Goal: Task Accomplishment & Management: Manage account settings

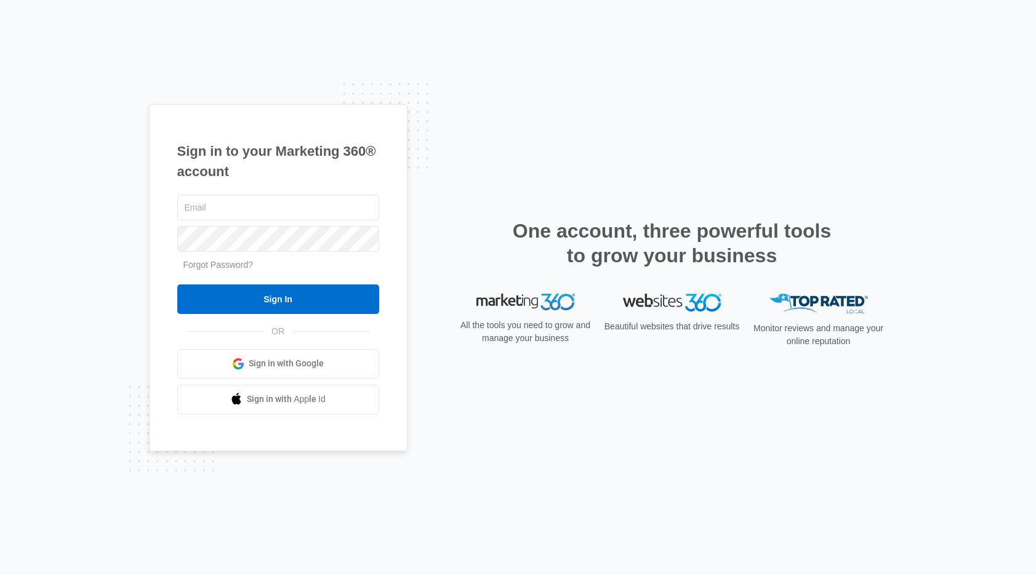
type input "[EMAIL_ADDRESS][DOMAIN_NAME]"
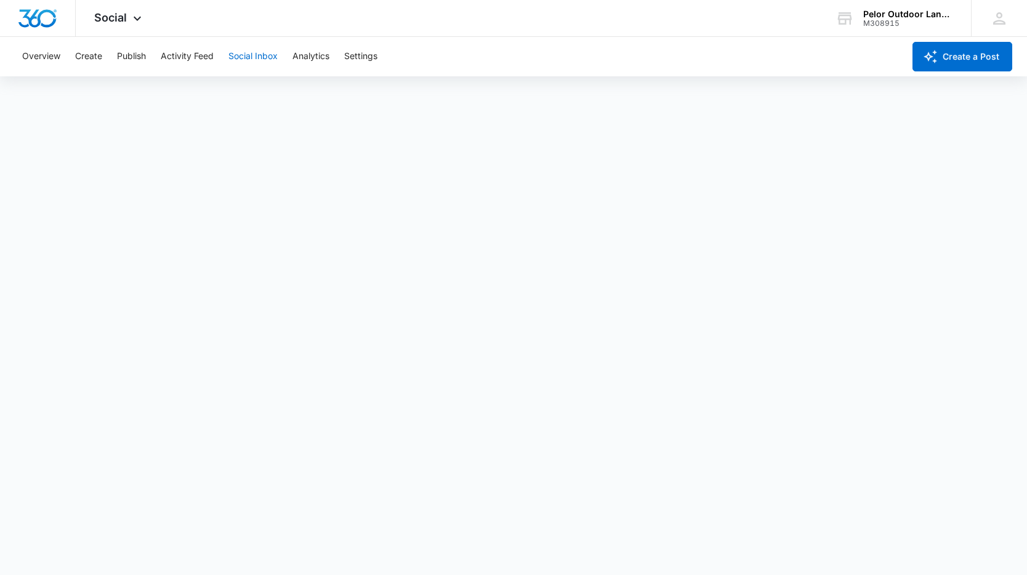
click at [262, 57] on button "Social Inbox" at bounding box center [252, 56] width 49 height 39
click at [358, 52] on button "Settings" at bounding box center [360, 56] width 33 height 39
click at [127, 12] on div "Social Apps Reputation Websites Forms CRM Email Social Payments POS Content Ads…" at bounding box center [119, 18] width 87 height 36
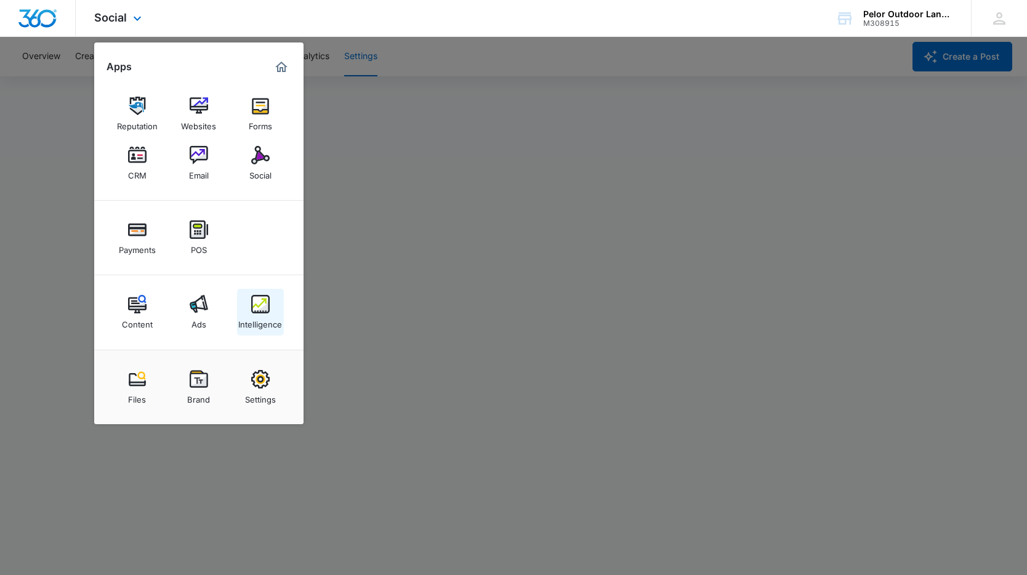
click at [251, 309] on img at bounding box center [260, 304] width 18 height 18
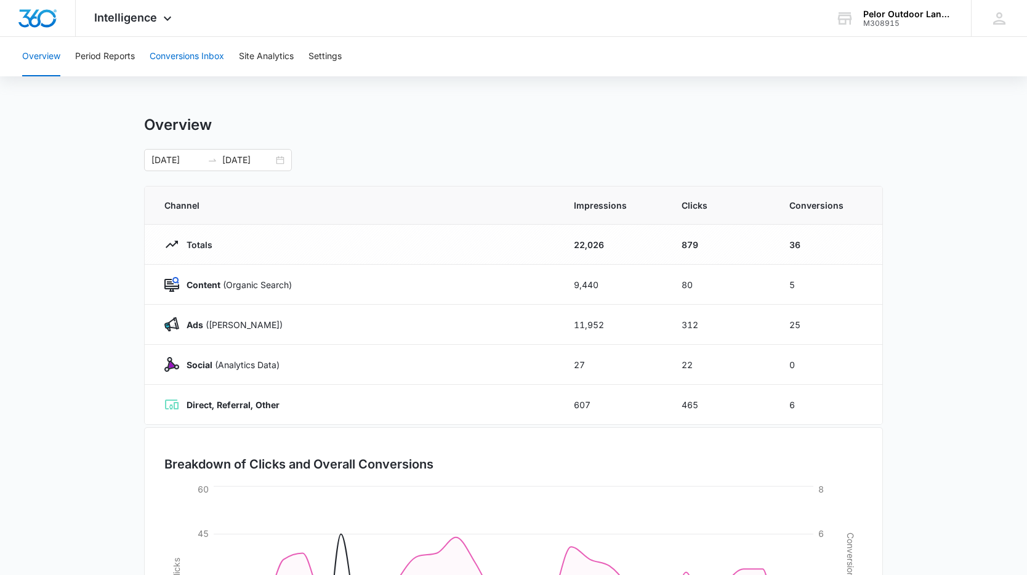
click at [192, 56] on button "Conversions Inbox" at bounding box center [187, 56] width 75 height 39
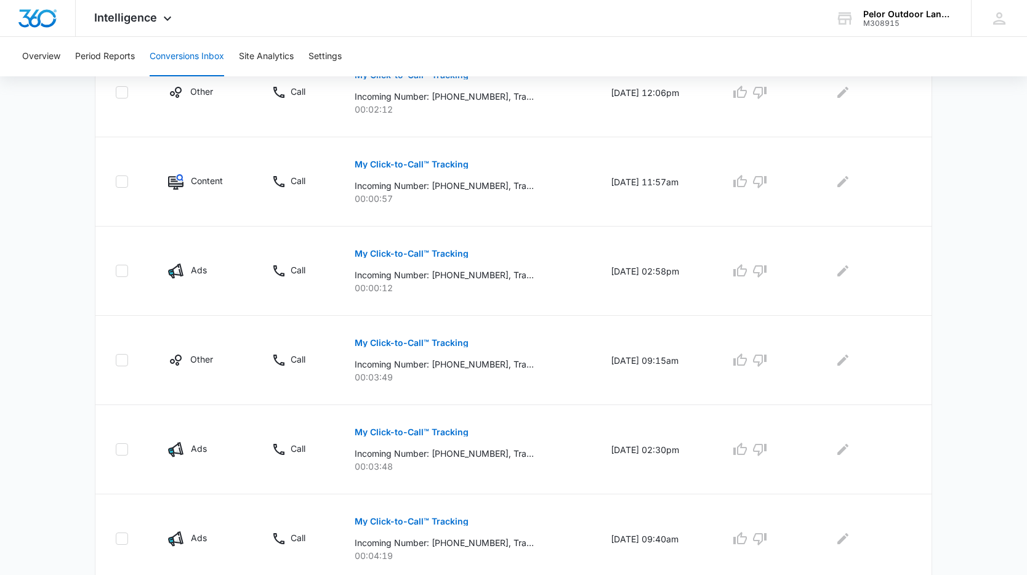
scroll to position [722, 0]
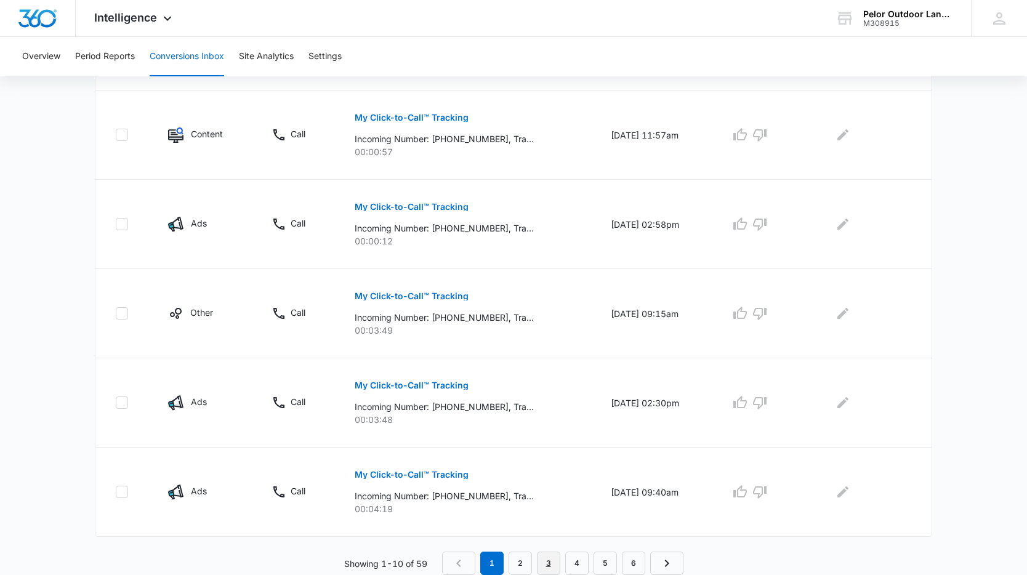
click at [555, 559] on link "3" at bounding box center [548, 563] width 23 height 23
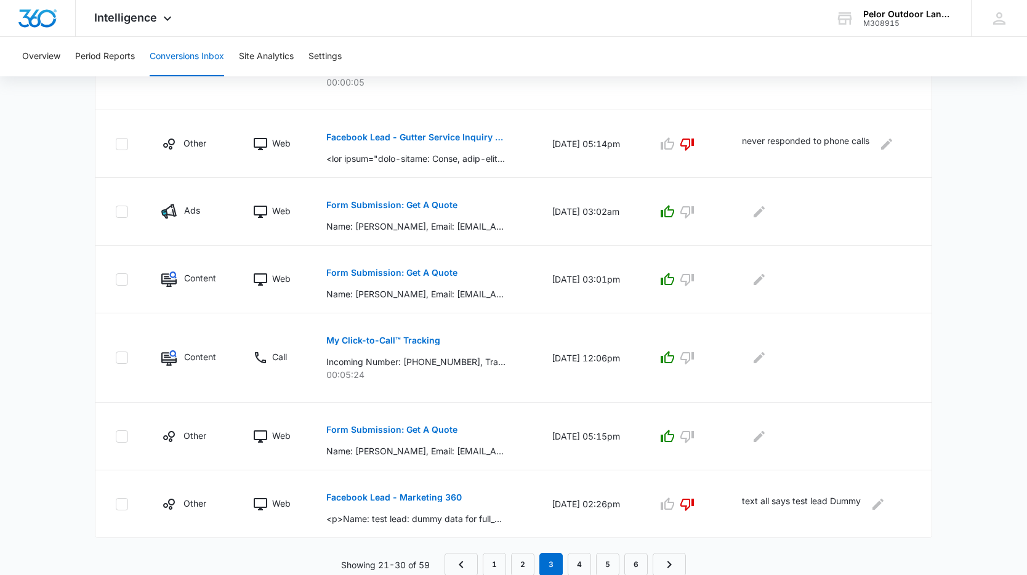
scroll to position [593, 0]
click at [522, 564] on link "2" at bounding box center [522, 563] width 23 height 23
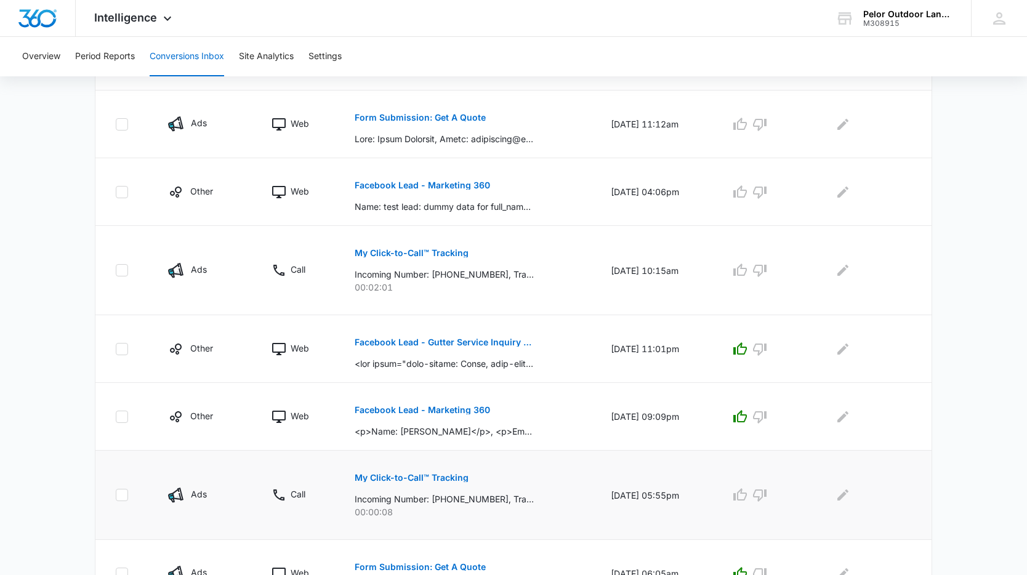
scroll to position [457, 0]
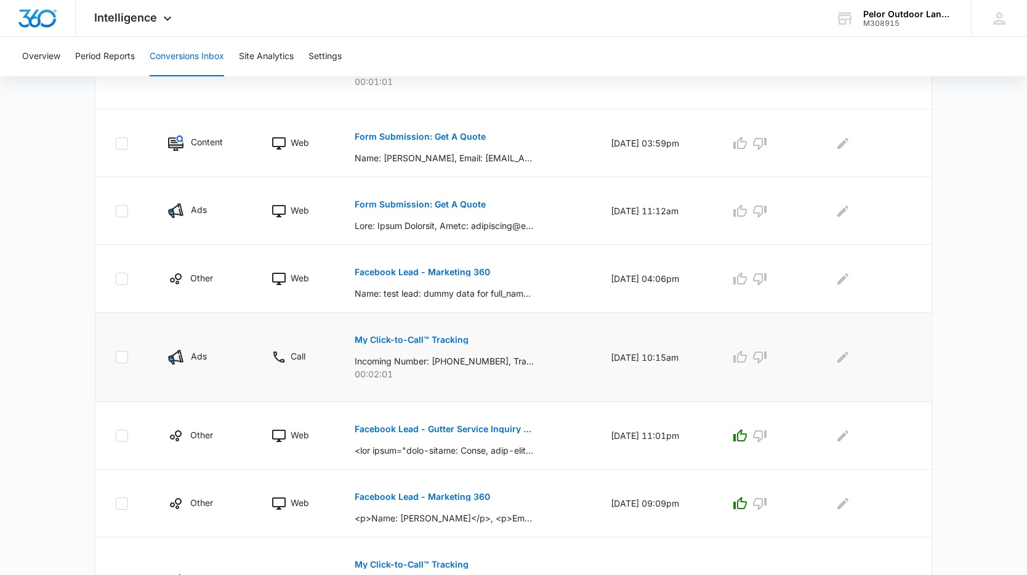
click at [420, 344] on p "My Click-to-Call™ Tracking" at bounding box center [412, 340] width 114 height 9
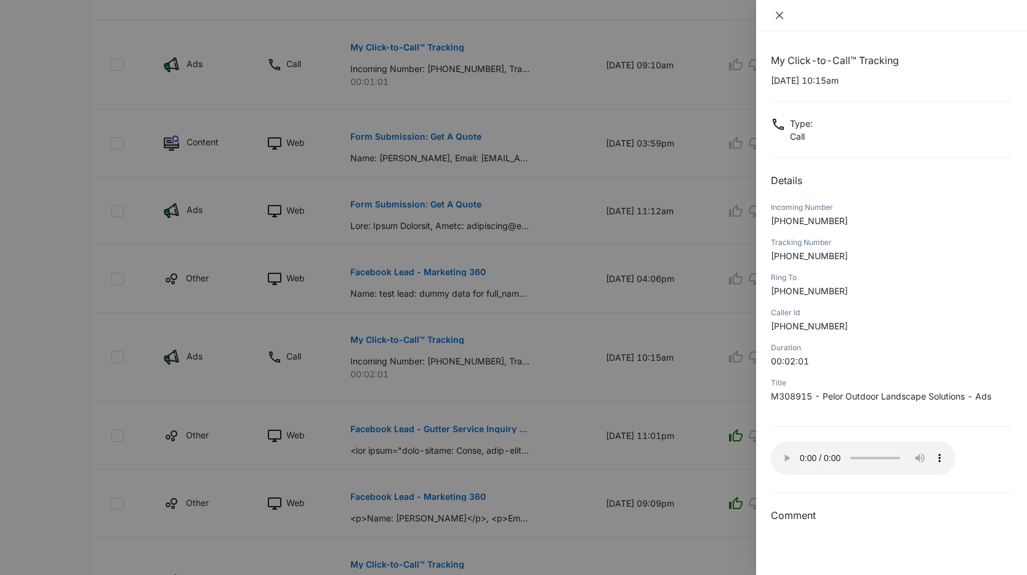
click at [781, 16] on icon "close" at bounding box center [780, 15] width 10 height 10
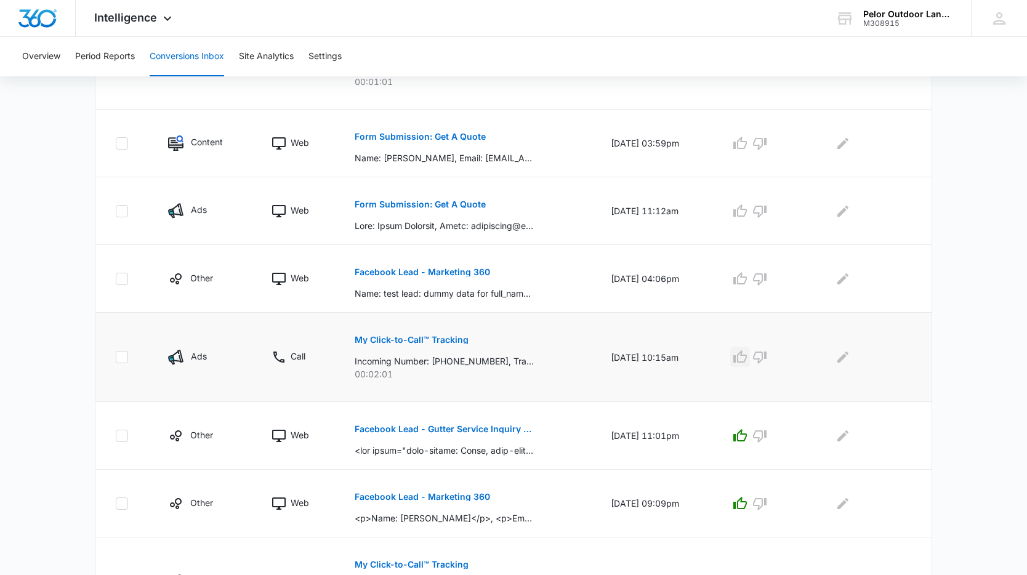
click at [748, 356] on icon "button" at bounding box center [740, 357] width 15 height 15
click at [399, 268] on p "Facebook Lead - Marketing 360" at bounding box center [422, 272] width 135 height 9
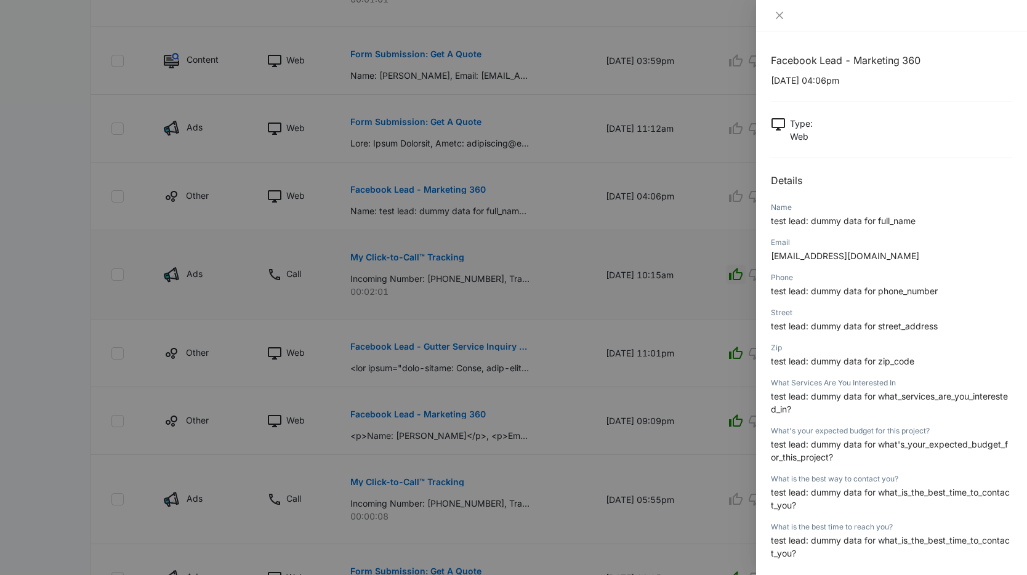
scroll to position [538, 0]
click at [709, 210] on div at bounding box center [513, 287] width 1027 height 575
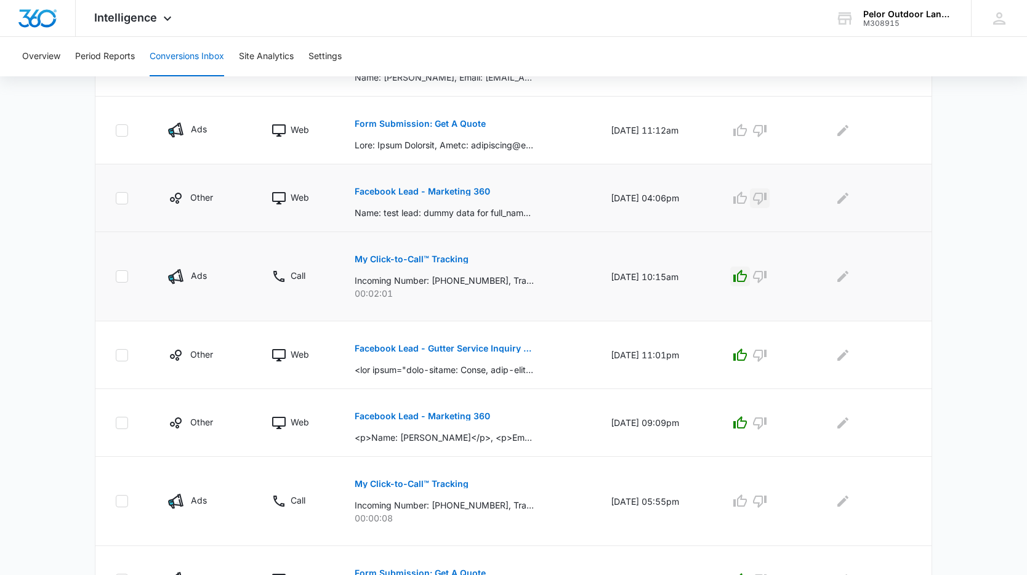
click at [767, 195] on icon "button" at bounding box center [760, 198] width 15 height 15
click at [850, 200] on icon "Edit Comments" at bounding box center [843, 198] width 15 height 15
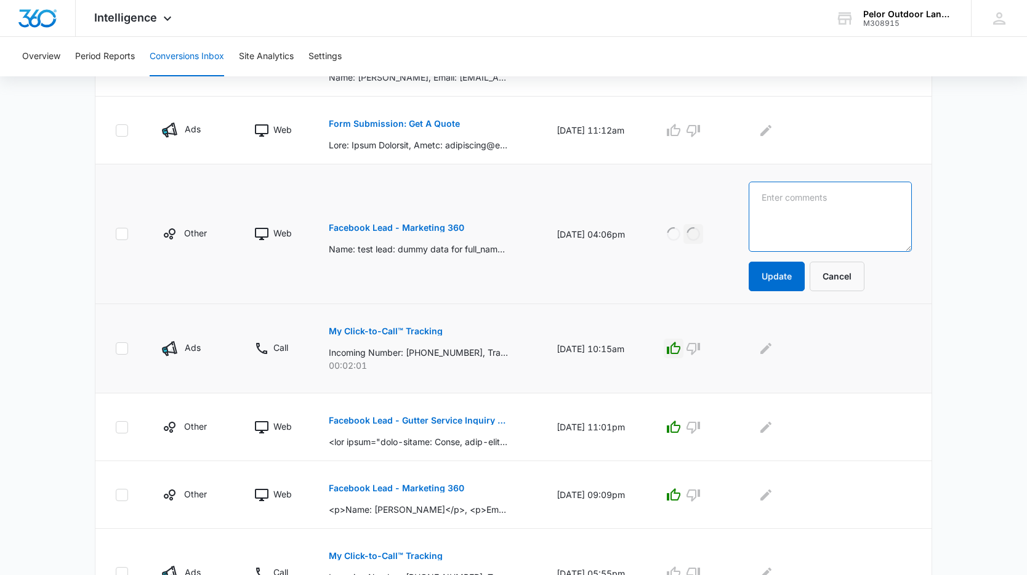
click at [829, 217] on textarea at bounding box center [830, 217] width 163 height 70
click at [807, 203] on textarea "Test led" at bounding box center [830, 217] width 163 height 70
type textarea "Test lead"
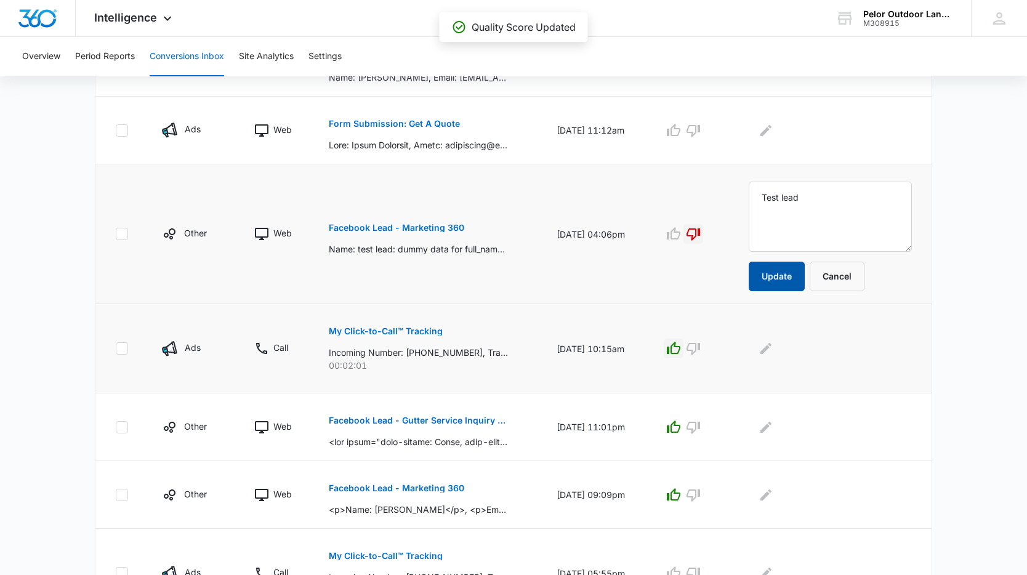
click at [801, 267] on button "Update" at bounding box center [777, 277] width 56 height 30
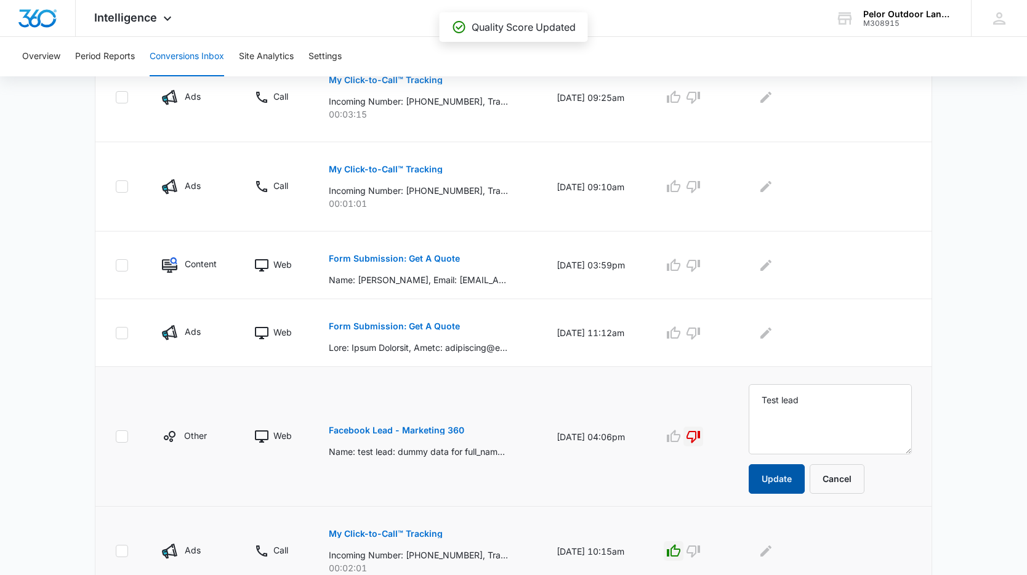
scroll to position [323, 0]
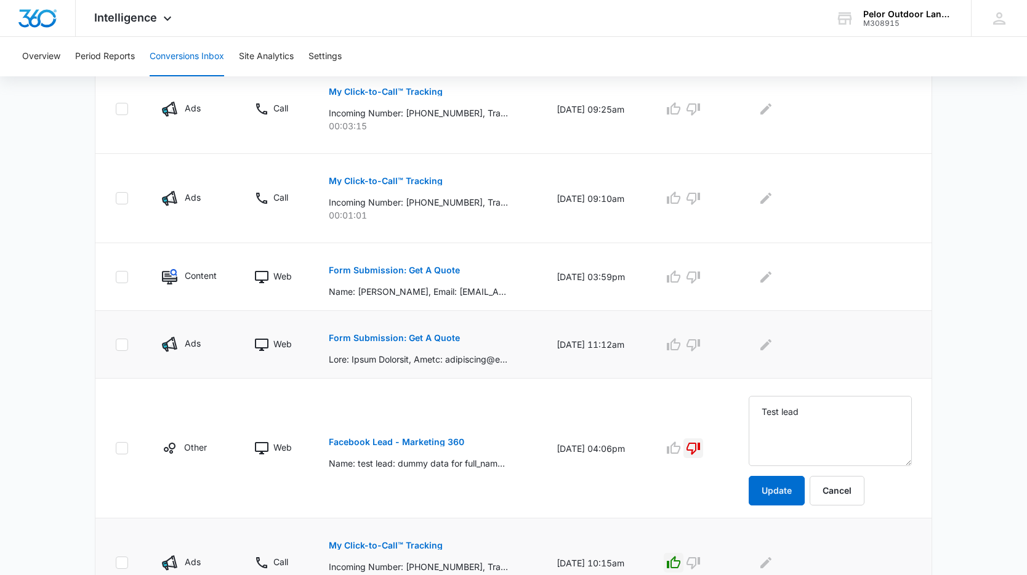
click at [440, 333] on button "Form Submission: Get A Quote" at bounding box center [394, 338] width 131 height 30
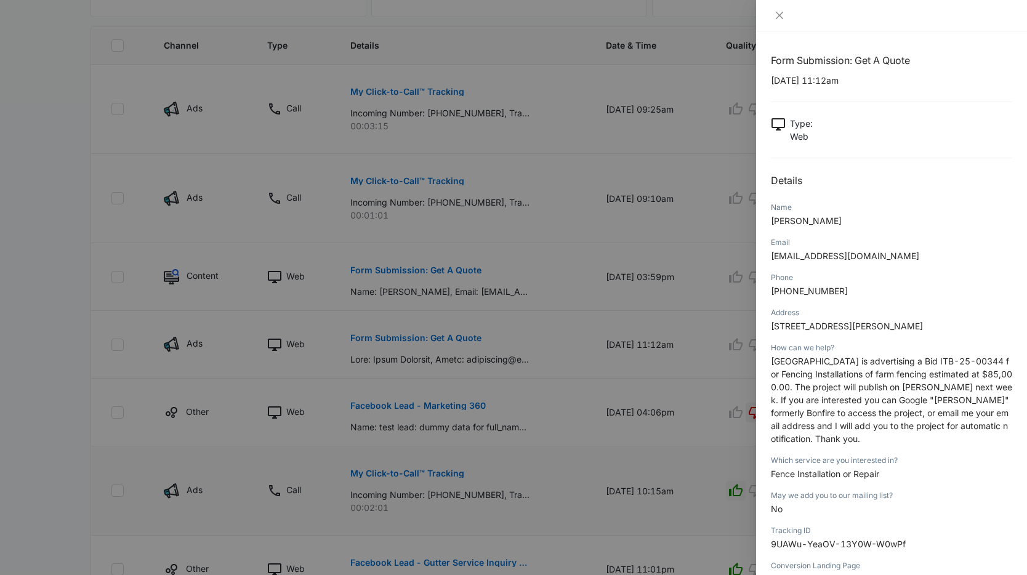
scroll to position [0, 0]
click at [783, 17] on icon "close" at bounding box center [780, 15] width 10 height 10
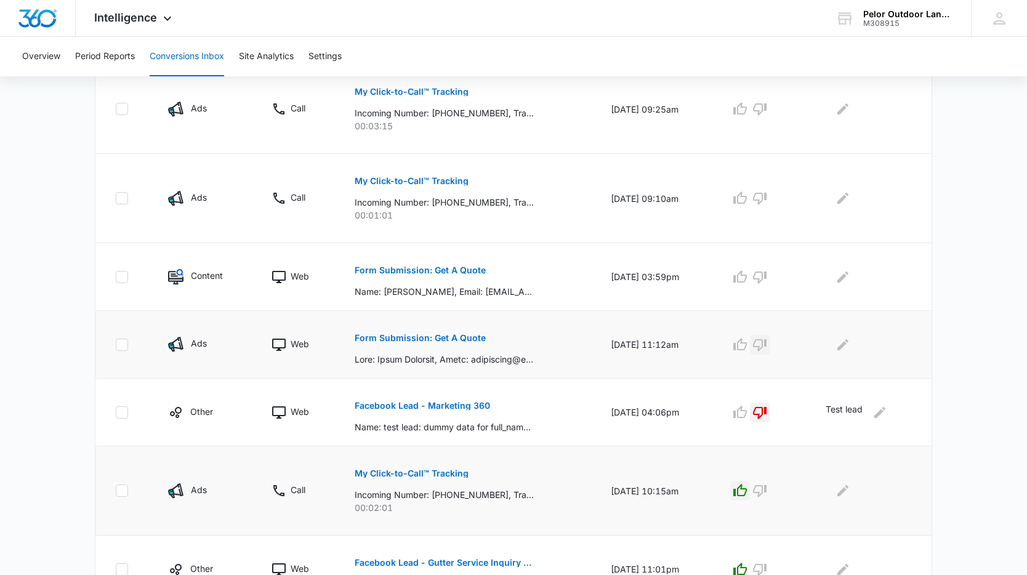
click at [767, 337] on icon "button" at bounding box center [760, 344] width 15 height 15
click at [843, 341] on icon "Edit Comments" at bounding box center [843, 344] width 15 height 15
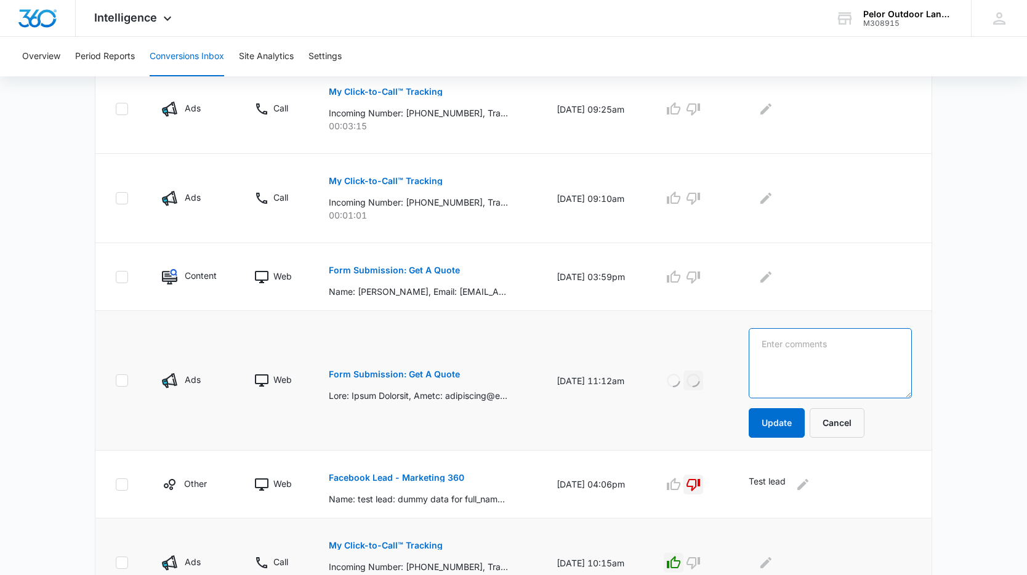
click at [834, 351] on textarea at bounding box center [830, 363] width 163 height 70
type textarea "Bid solicitation"
click at [780, 429] on button "Update" at bounding box center [777, 423] width 56 height 30
click at [414, 269] on p "Form Submission: Get A Quote" at bounding box center [394, 270] width 131 height 9
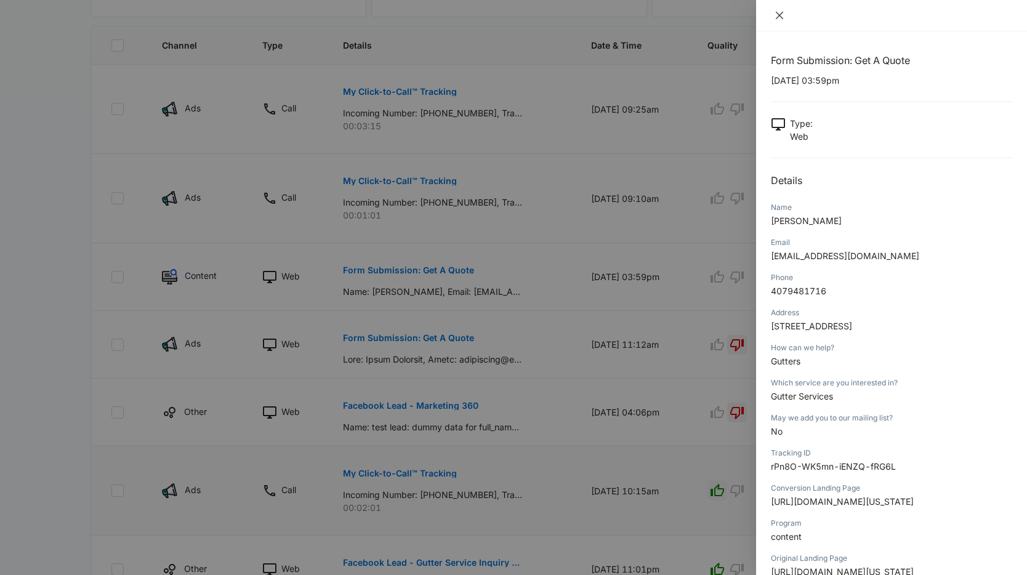
click at [774, 16] on button "Close" at bounding box center [779, 15] width 17 height 11
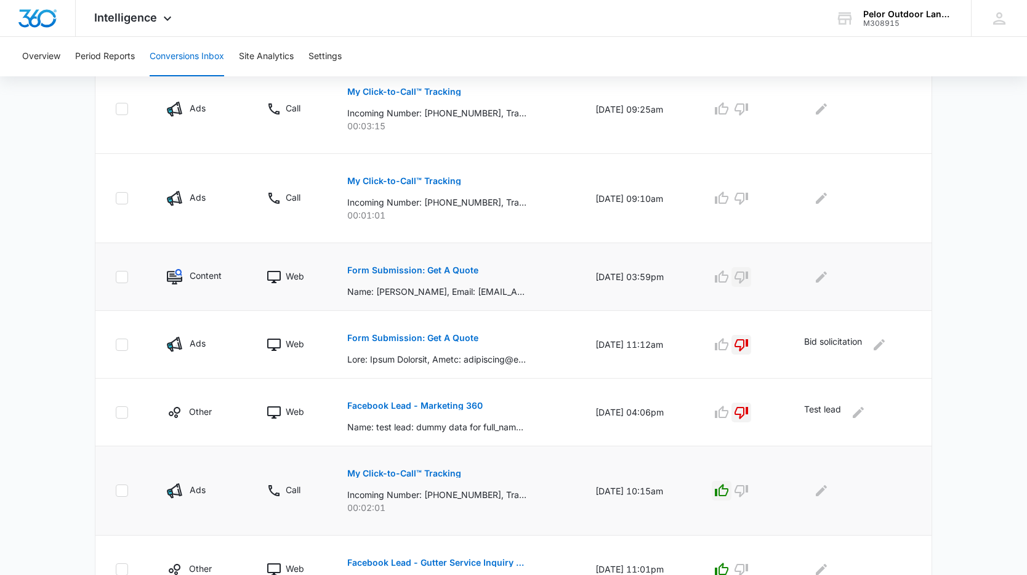
click at [749, 273] on icon "button" at bounding box center [741, 277] width 15 height 15
click at [823, 280] on icon "Edit Comments" at bounding box center [821, 277] width 15 height 15
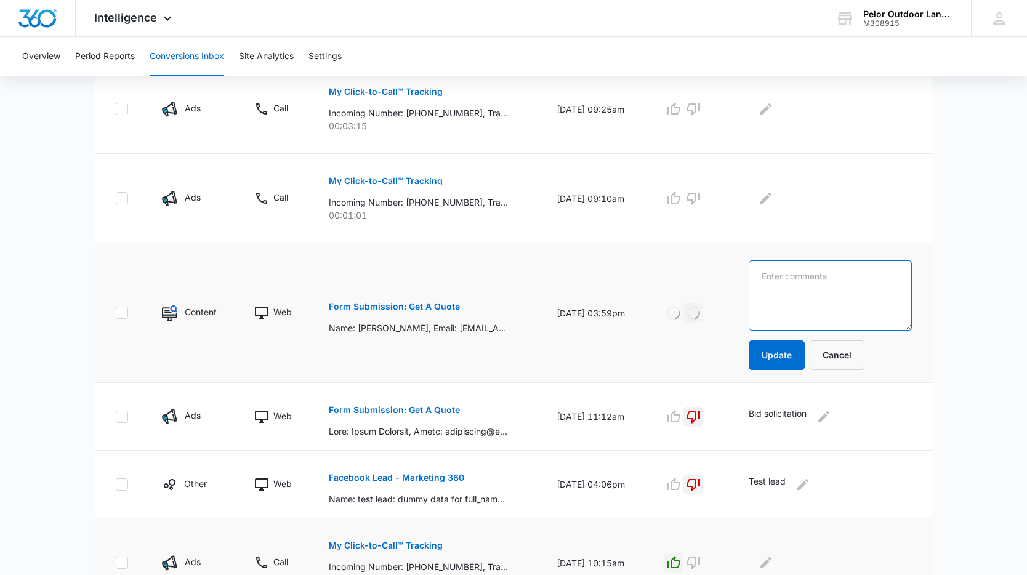
click at [820, 289] on textarea at bounding box center [830, 296] width 163 height 70
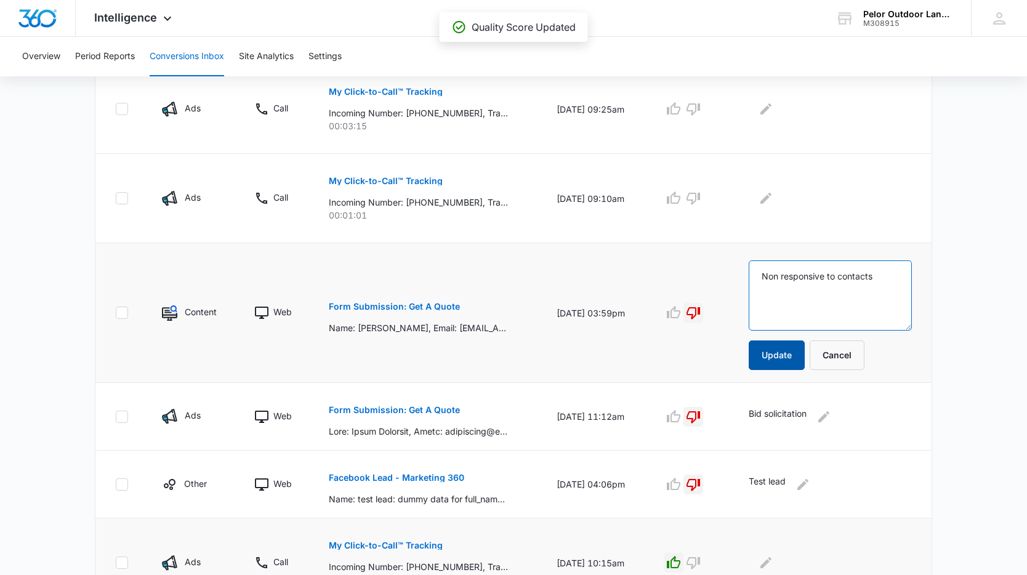
type textarea "Non responsive to contacts"
click at [805, 362] on button "Update" at bounding box center [777, 356] width 56 height 30
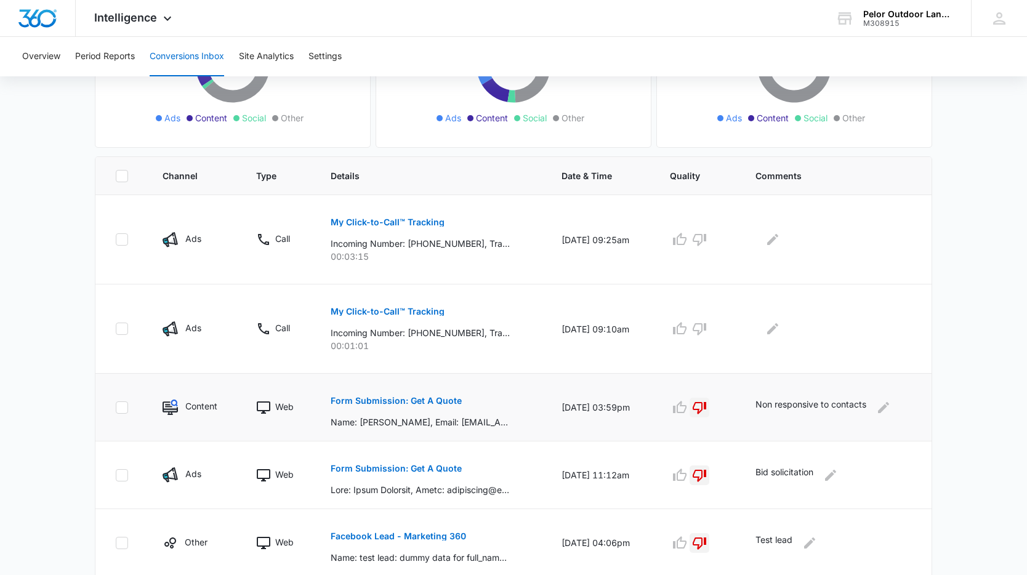
scroll to position [121, 0]
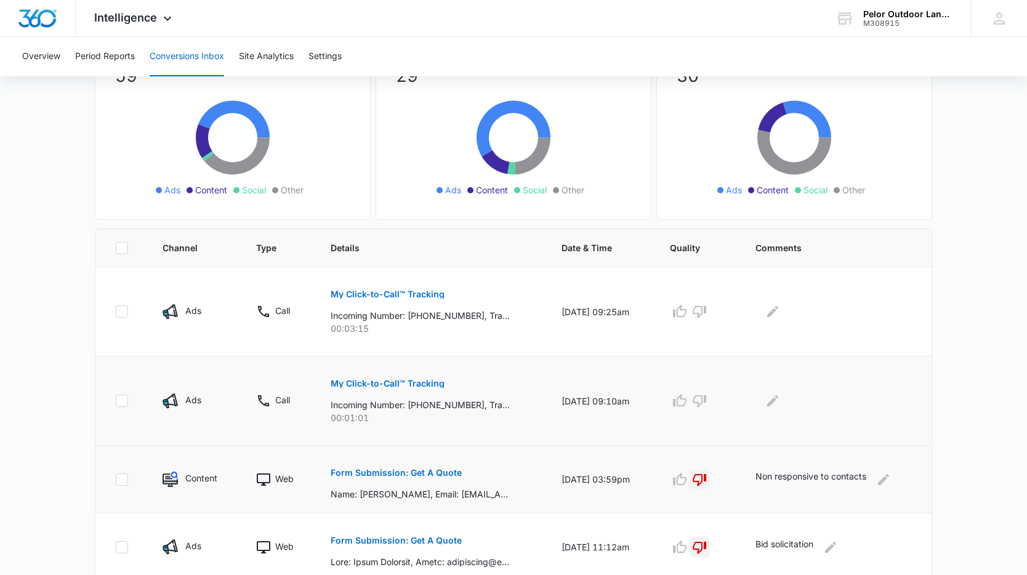
click at [421, 384] on p "My Click-to-Call™ Tracking" at bounding box center [388, 383] width 114 height 9
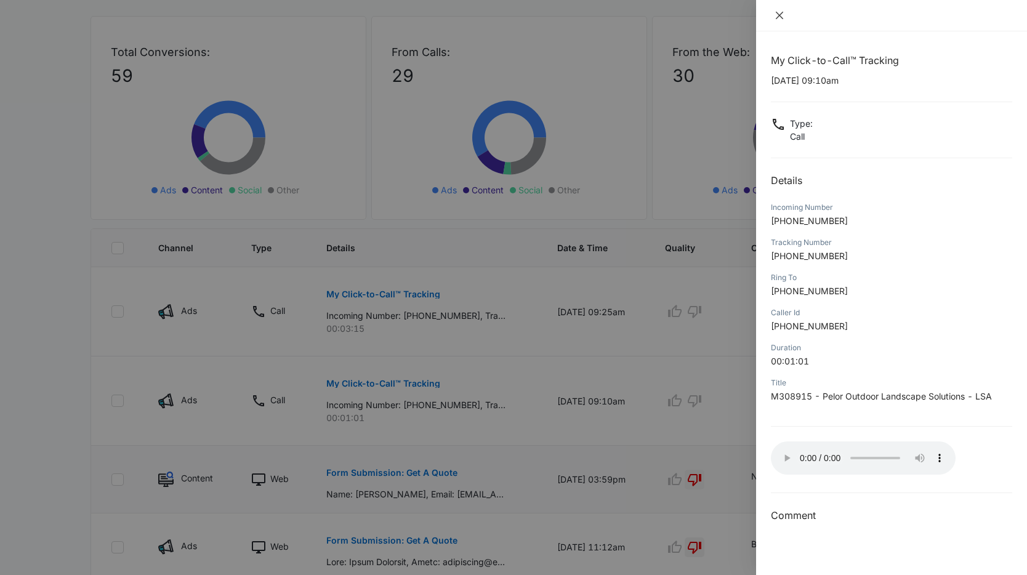
click at [782, 18] on icon "close" at bounding box center [779, 15] width 7 height 7
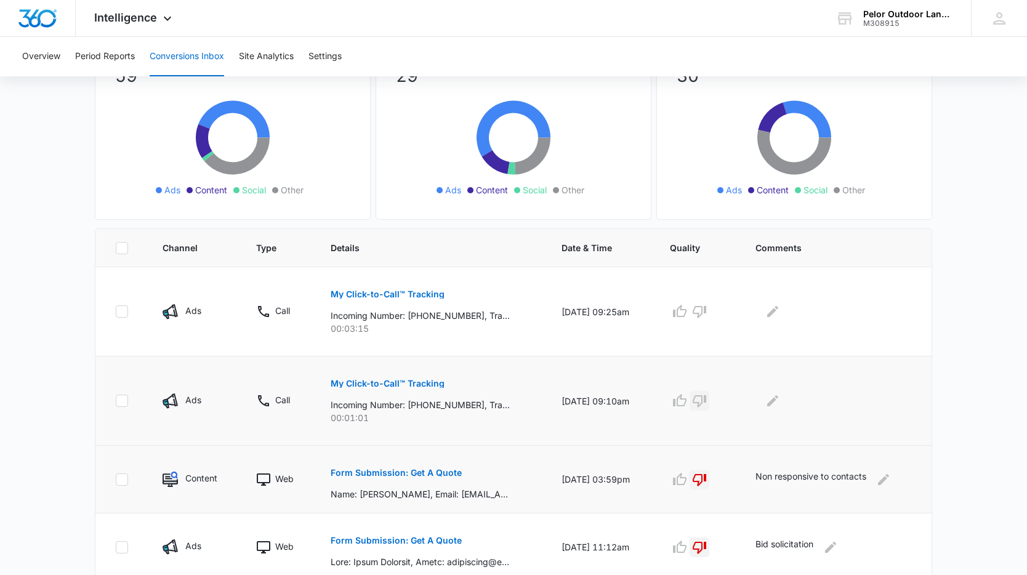
click at [707, 400] on icon "button" at bounding box center [699, 401] width 15 height 15
click at [783, 405] on button "Edit Comments" at bounding box center [773, 401] width 20 height 20
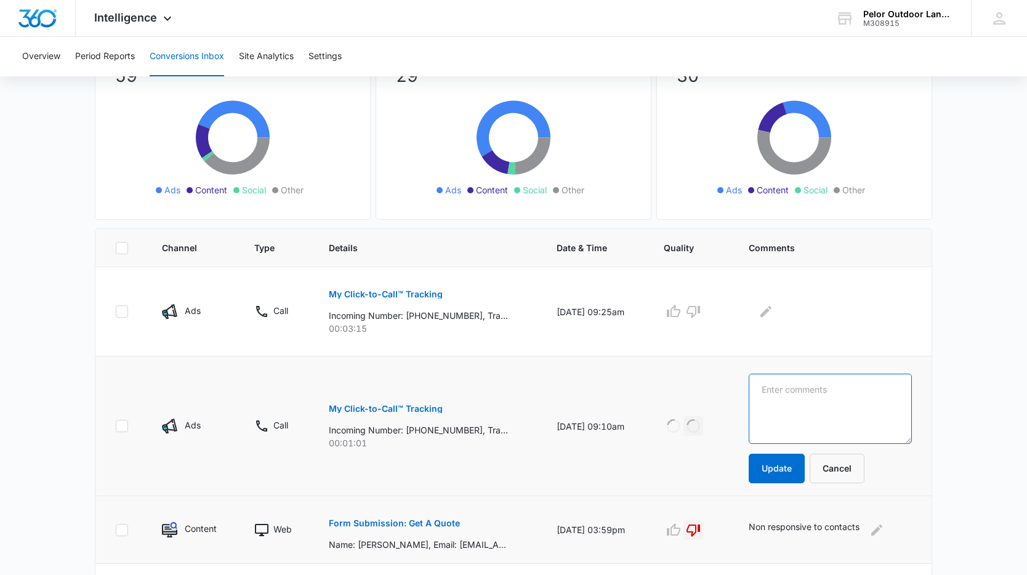
click at [775, 400] on textarea at bounding box center [830, 409] width 163 height 70
type textarea "E"
type textarea "Hiring request"
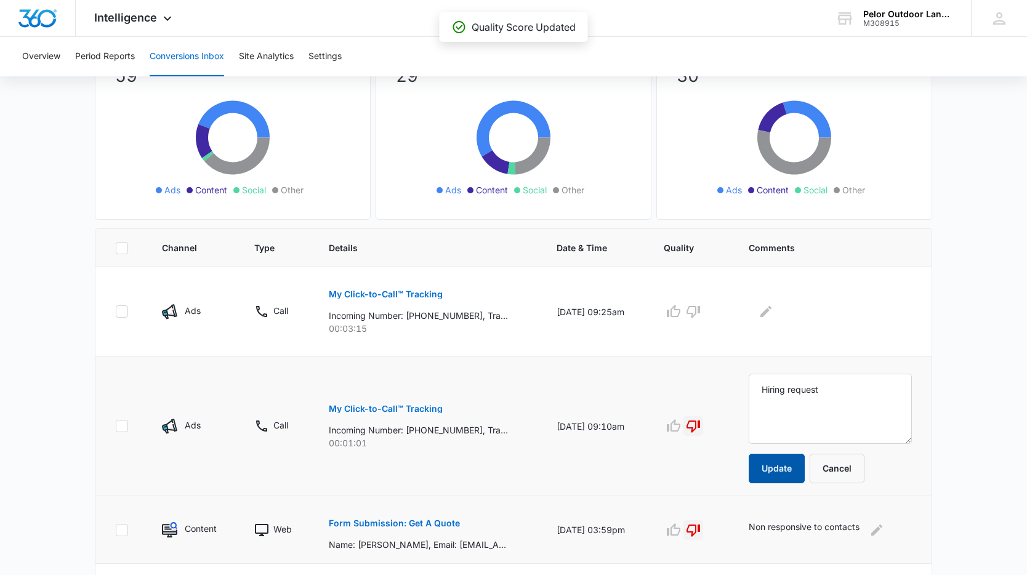
click at [802, 465] on button "Update" at bounding box center [777, 469] width 56 height 30
click at [403, 296] on p "My Click-to-Call™ Tracking" at bounding box center [386, 294] width 114 height 9
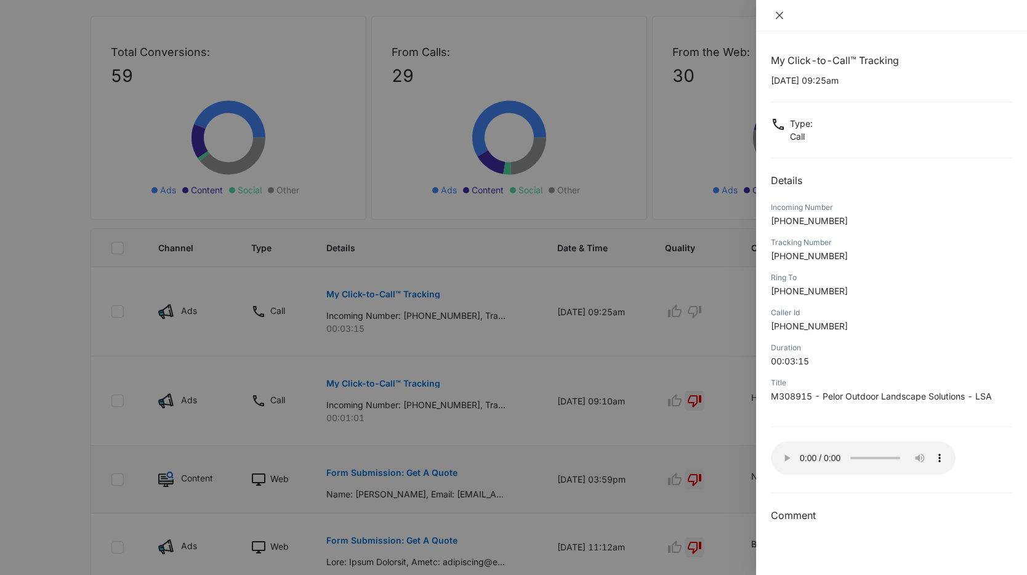
click at [783, 20] on icon "close" at bounding box center [780, 15] width 10 height 10
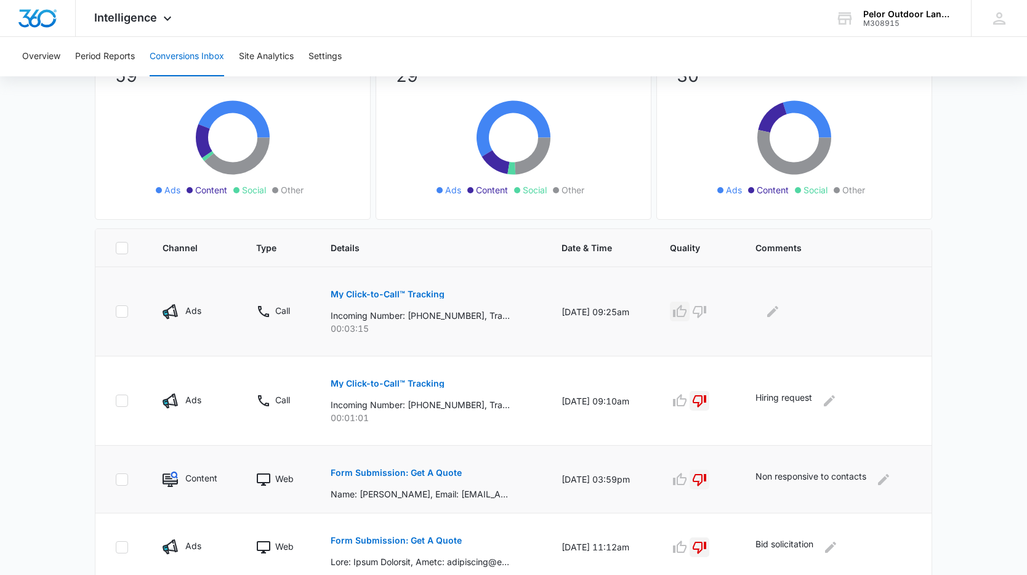
click at [687, 310] on icon "button" at bounding box center [680, 311] width 15 height 15
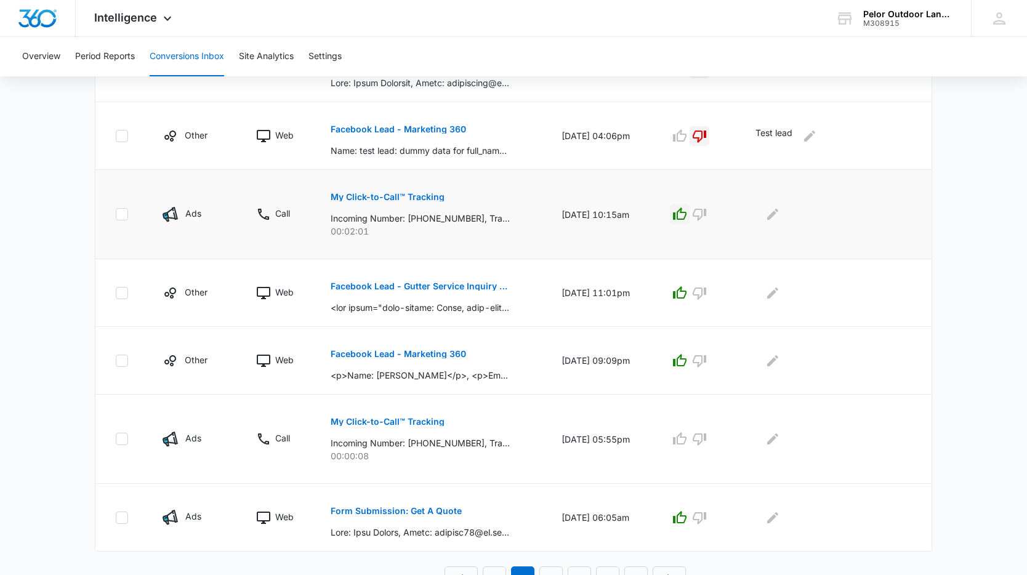
scroll to position [615, 0]
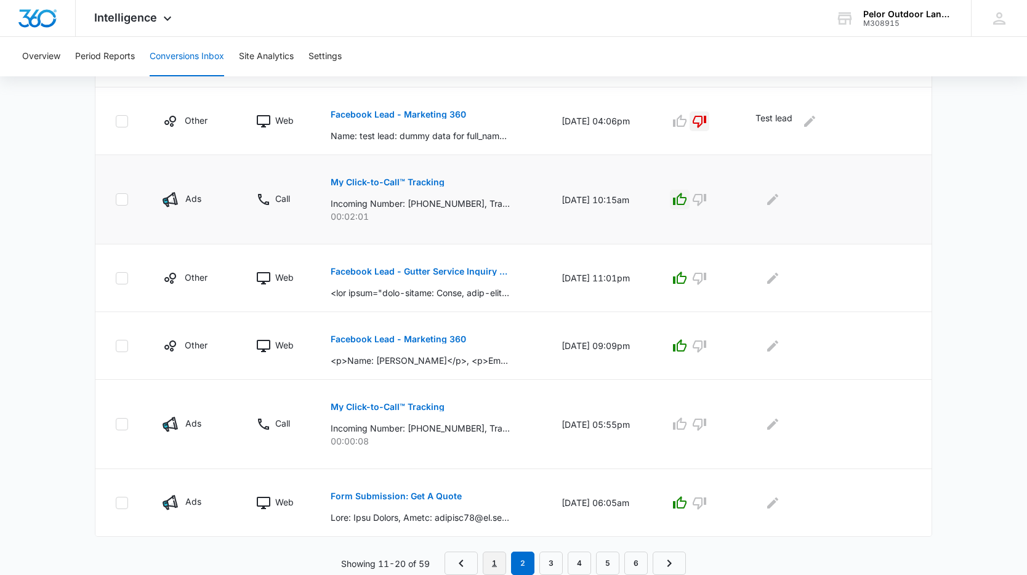
click at [491, 563] on link "1" at bounding box center [494, 563] width 23 height 23
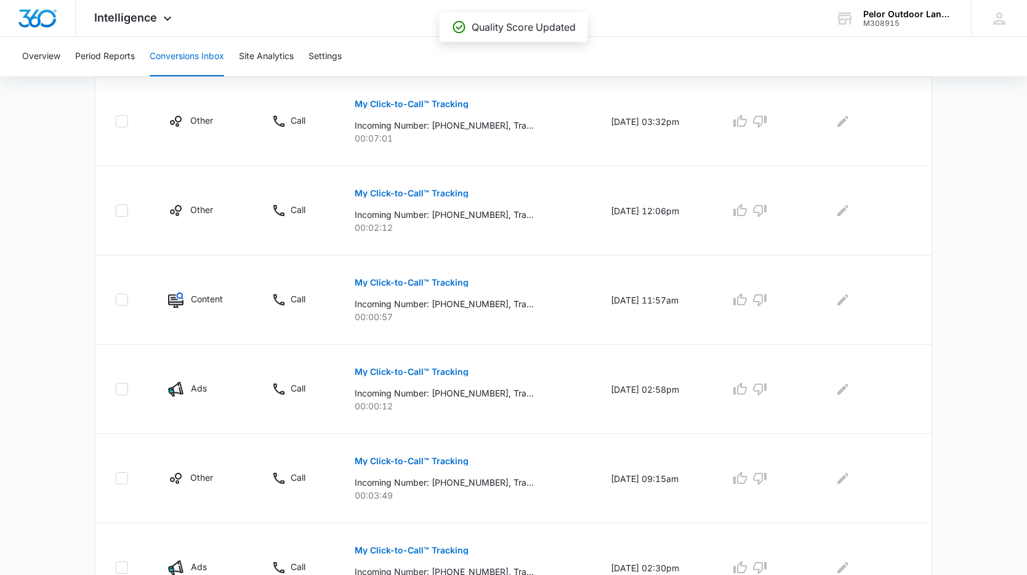
scroll to position [722, 0]
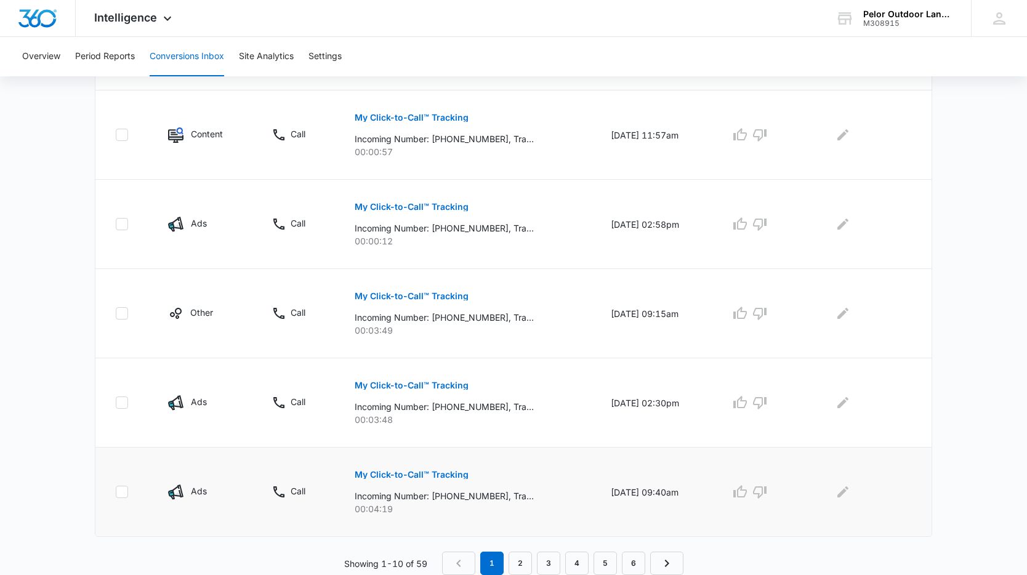
click at [437, 479] on button "My Click-to-Call™ Tracking" at bounding box center [412, 475] width 114 height 30
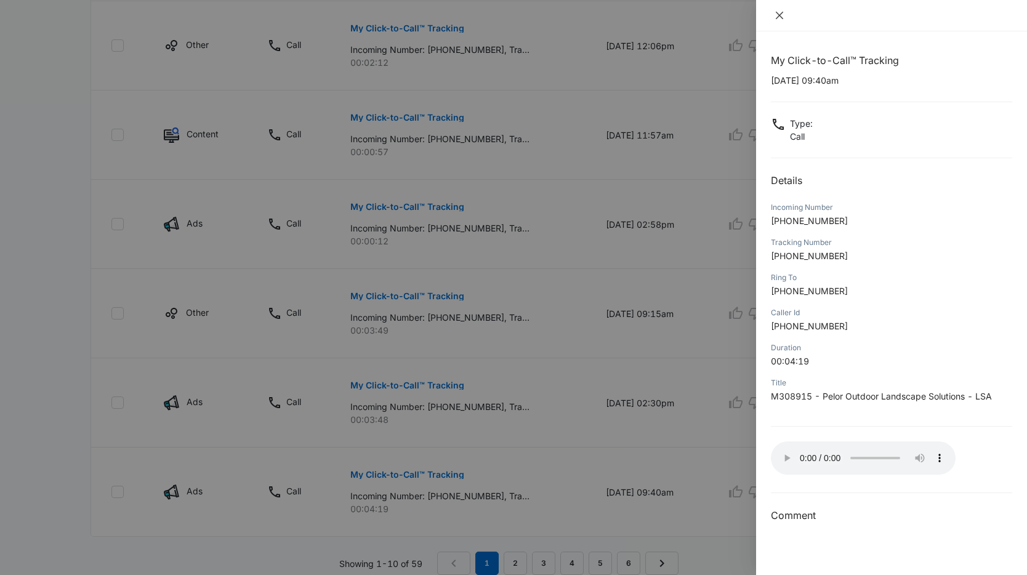
click at [785, 12] on button "Close" at bounding box center [779, 15] width 17 height 11
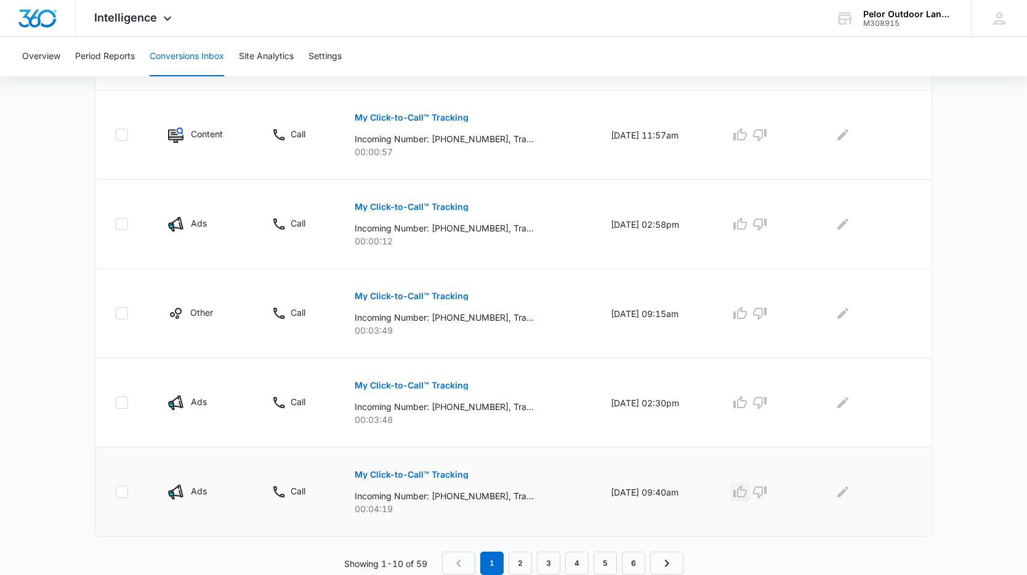
click at [748, 493] on icon "button" at bounding box center [740, 492] width 15 height 15
click at [443, 393] on button "My Click-to-Call™ Tracking" at bounding box center [412, 386] width 114 height 30
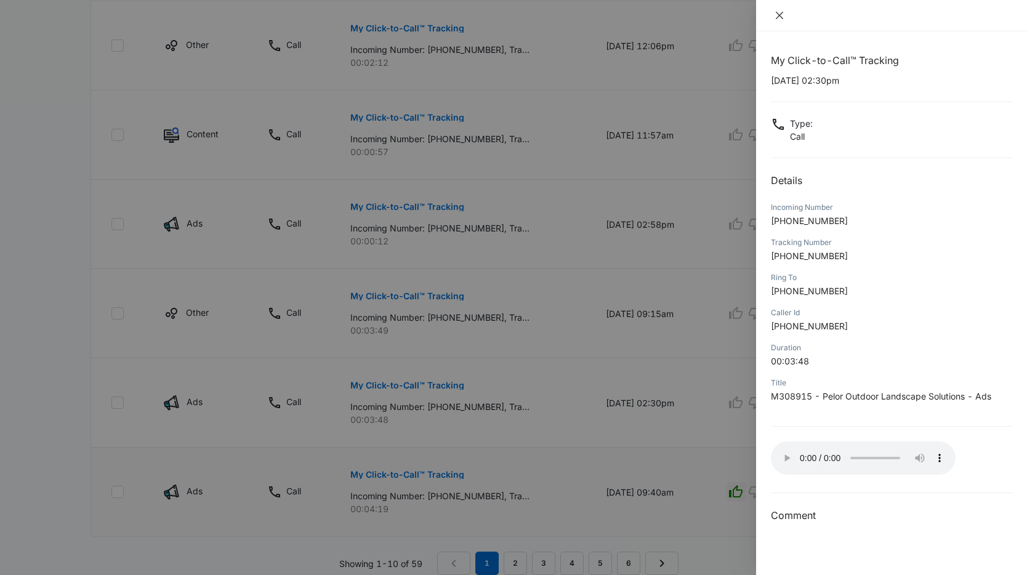
click at [782, 18] on icon "close" at bounding box center [779, 15] width 7 height 7
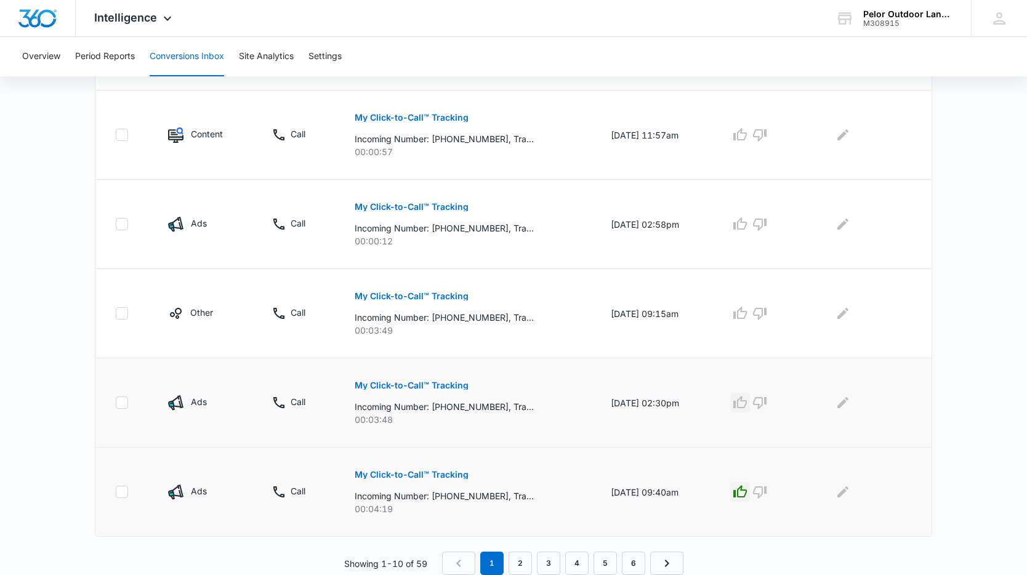
click at [746, 394] on button "button" at bounding box center [740, 403] width 20 height 20
click at [419, 291] on button "My Click-to-Call™ Tracking" at bounding box center [412, 296] width 114 height 30
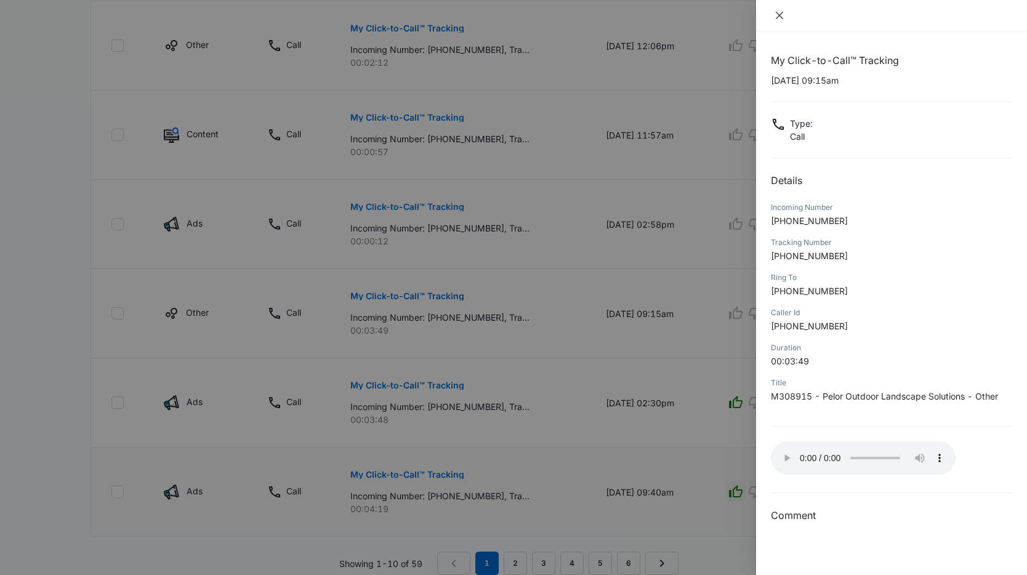
click at [781, 15] on icon "close" at bounding box center [780, 15] width 10 height 10
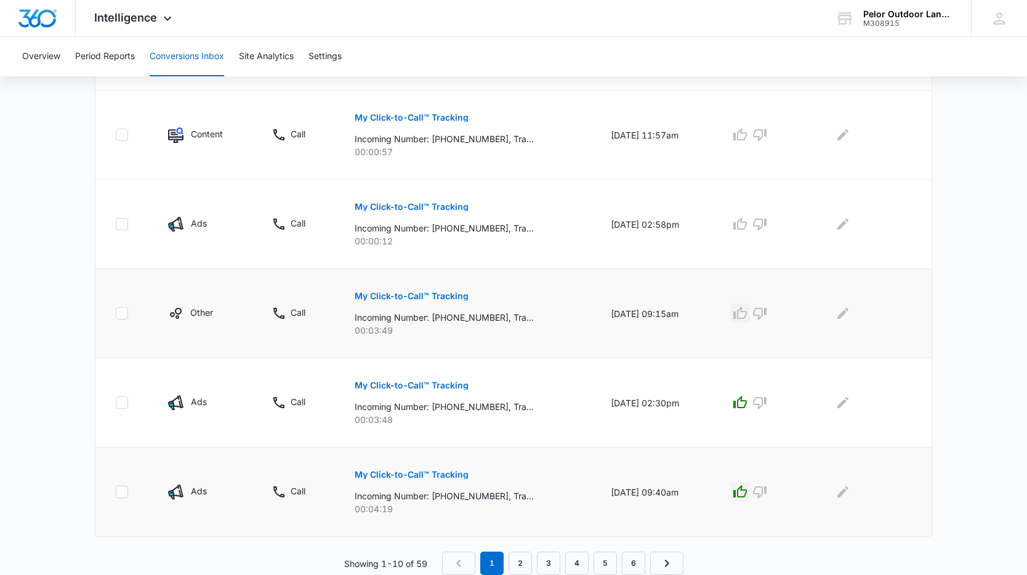
click at [748, 315] on icon "button" at bounding box center [740, 313] width 15 height 15
click at [377, 203] on p "My Click-to-Call™ Tracking" at bounding box center [412, 207] width 114 height 9
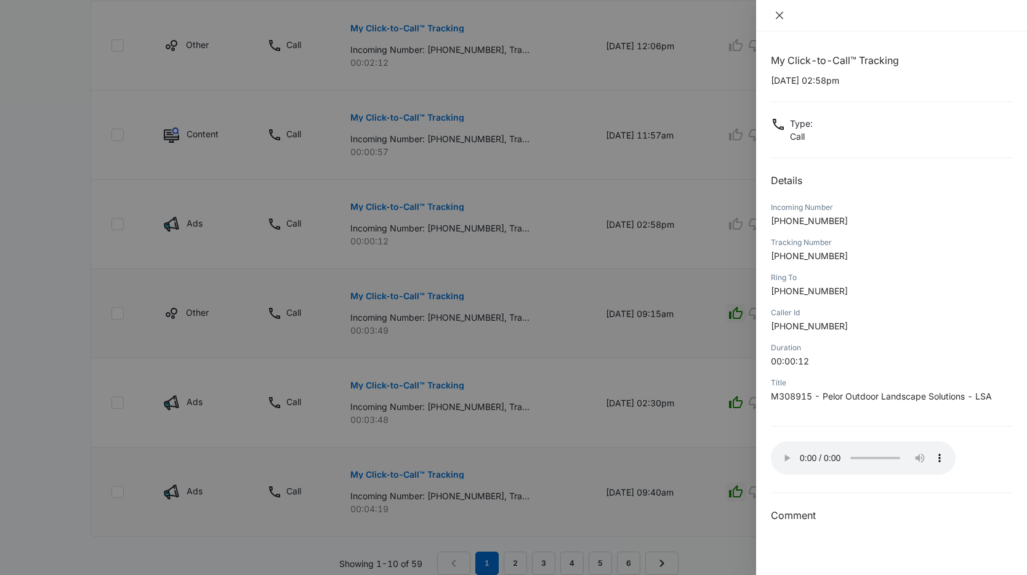
click at [781, 18] on icon "close" at bounding box center [780, 15] width 10 height 10
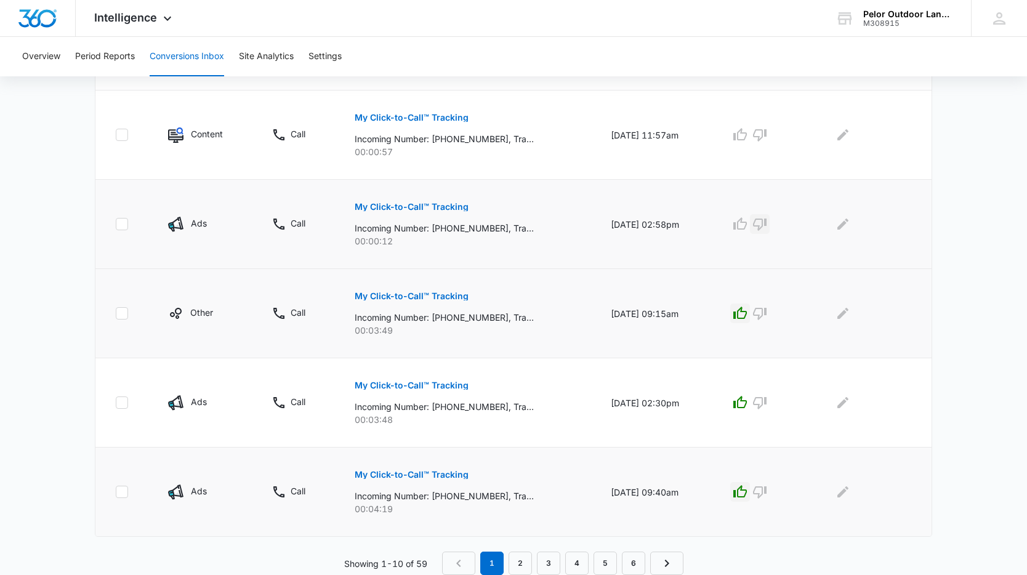
click at [770, 220] on button "button" at bounding box center [760, 224] width 20 height 20
click at [843, 228] on icon "Edit Comments" at bounding box center [843, 224] width 11 height 11
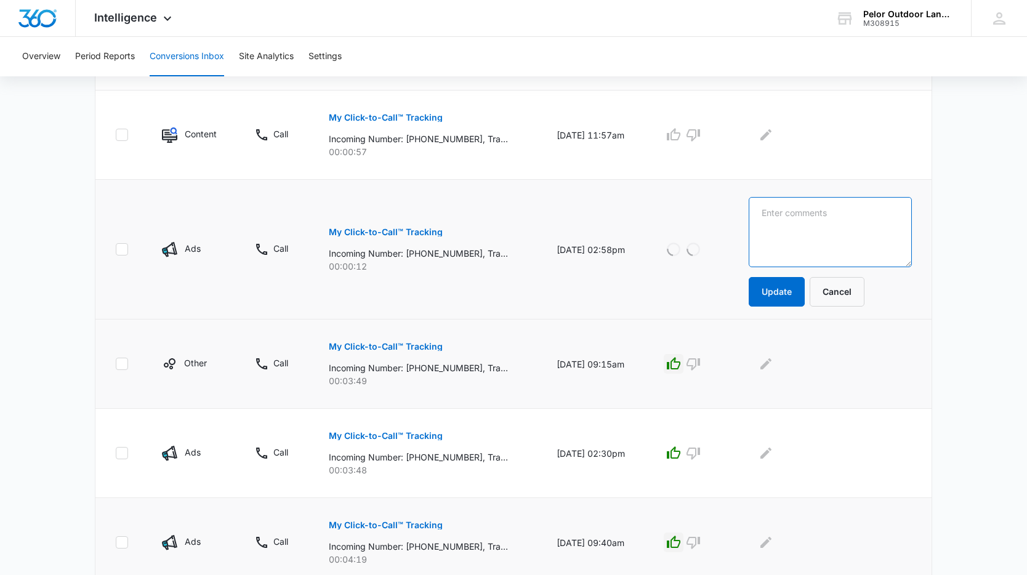
click at [831, 235] on textarea at bounding box center [830, 232] width 163 height 70
type textarea "No one there"
click at [805, 278] on button "Update" at bounding box center [777, 292] width 56 height 30
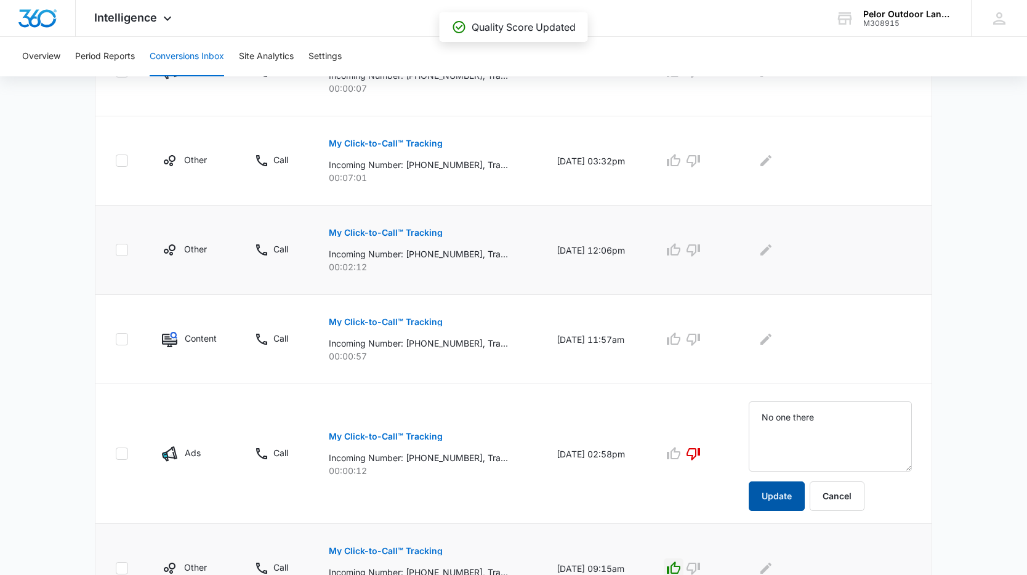
scroll to position [496, 0]
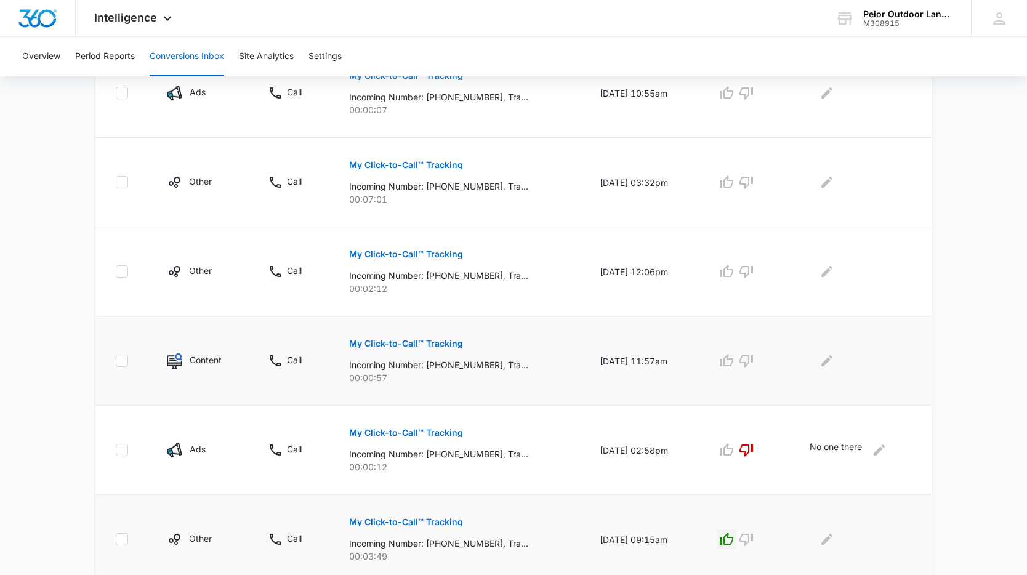
click at [406, 347] on p "My Click-to-Call™ Tracking" at bounding box center [406, 343] width 114 height 9
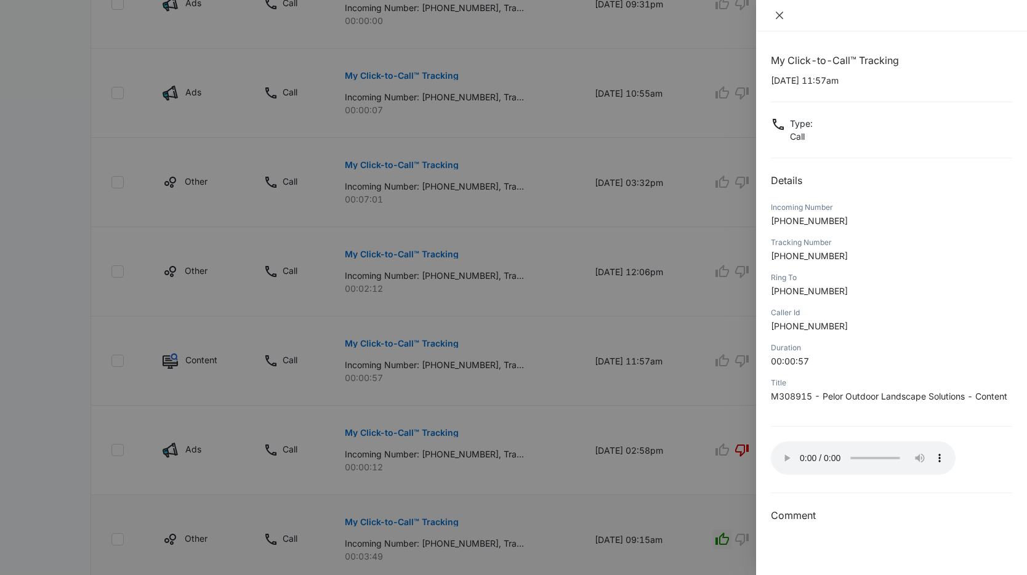
click at [778, 15] on icon "close" at bounding box center [779, 15] width 7 height 7
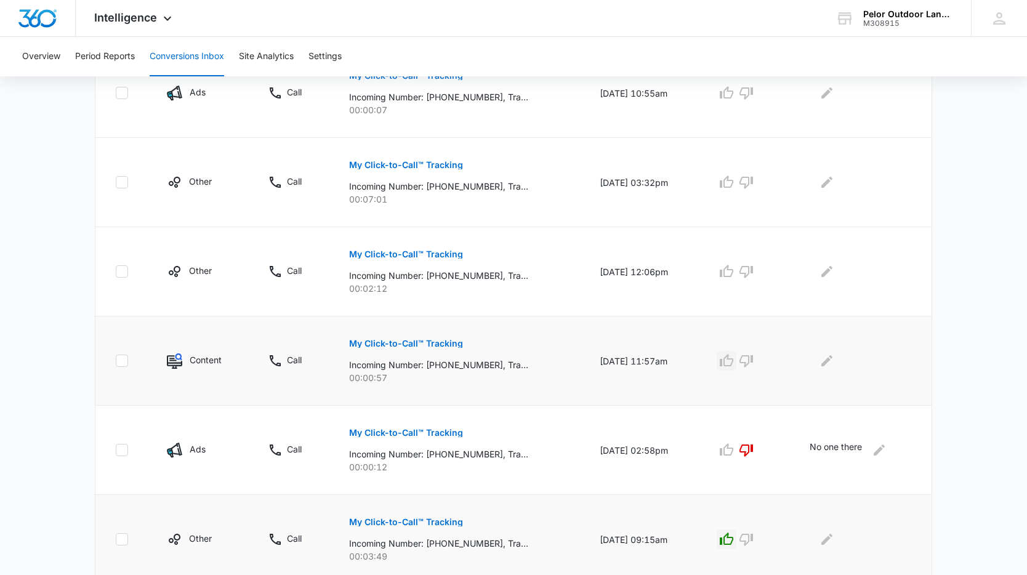
click at [734, 363] on icon "button" at bounding box center [726, 360] width 15 height 15
click at [405, 253] on p "My Click-to-Call™ Tracking" at bounding box center [406, 254] width 114 height 9
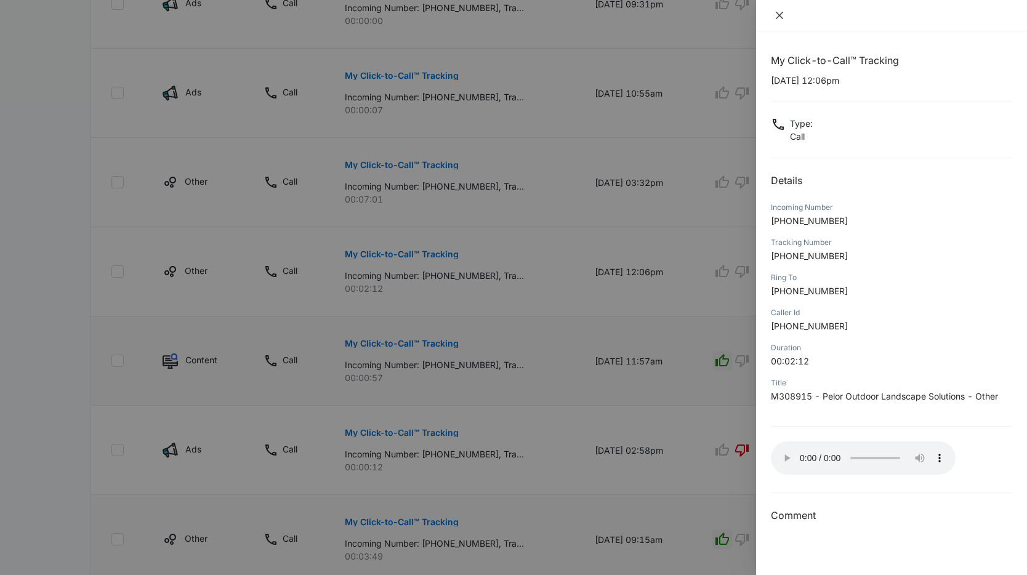
click at [785, 17] on button "Close" at bounding box center [779, 15] width 17 height 11
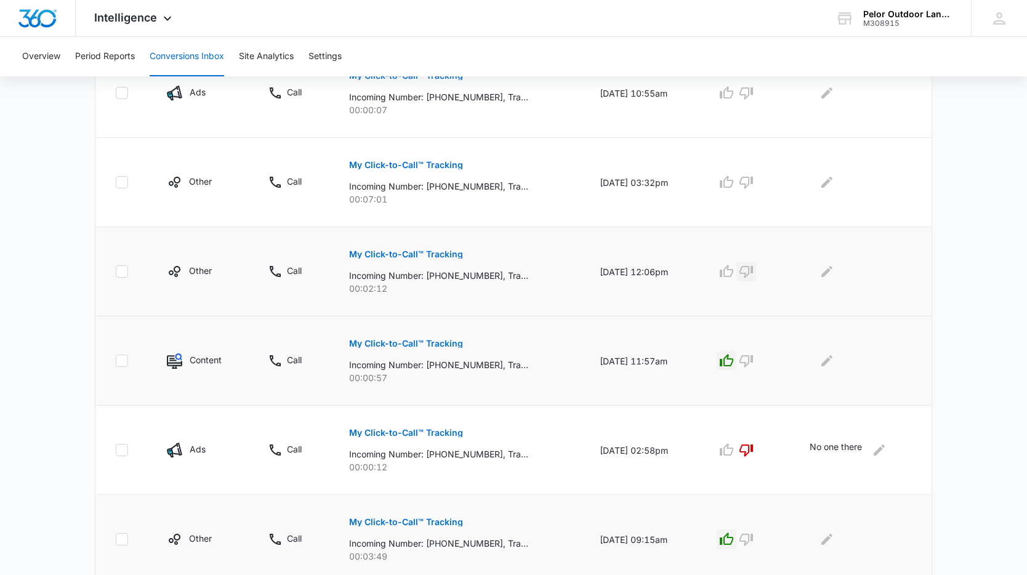
click at [753, 272] on icon "button" at bounding box center [747, 272] width 14 height 12
click at [831, 273] on icon "Edit Comments" at bounding box center [827, 271] width 15 height 15
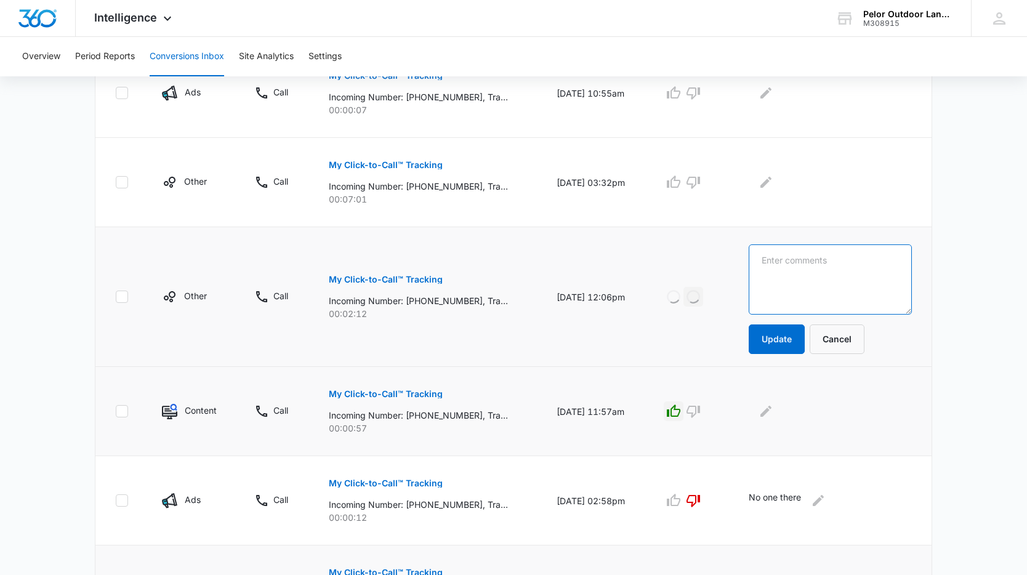
click at [827, 275] on textarea at bounding box center [830, 279] width 163 height 70
type textarea "Sales Solicitation"
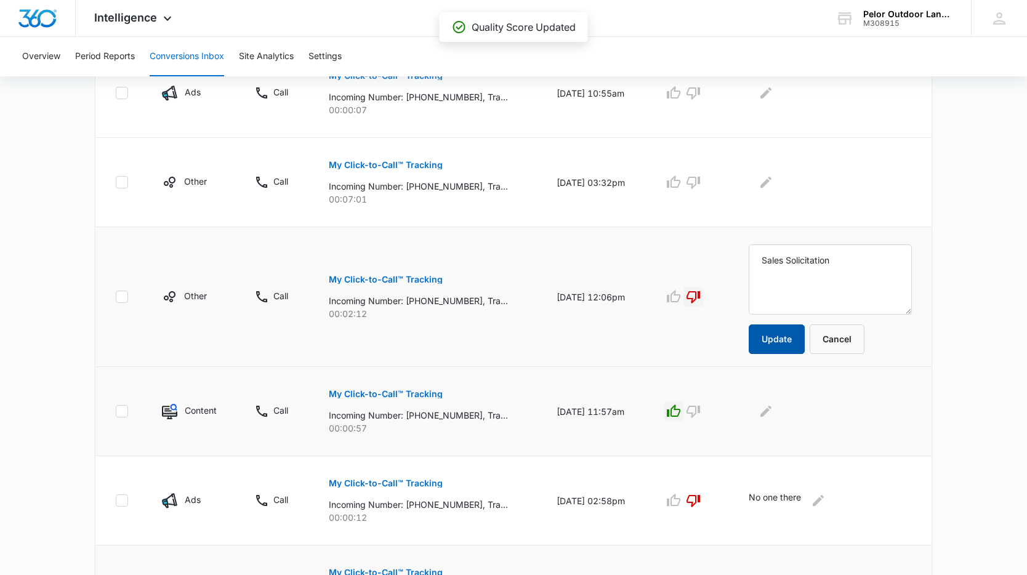
click at [787, 333] on button "Update" at bounding box center [777, 340] width 56 height 30
click at [413, 161] on p "My Click-to-Call™ Tracking" at bounding box center [386, 165] width 114 height 9
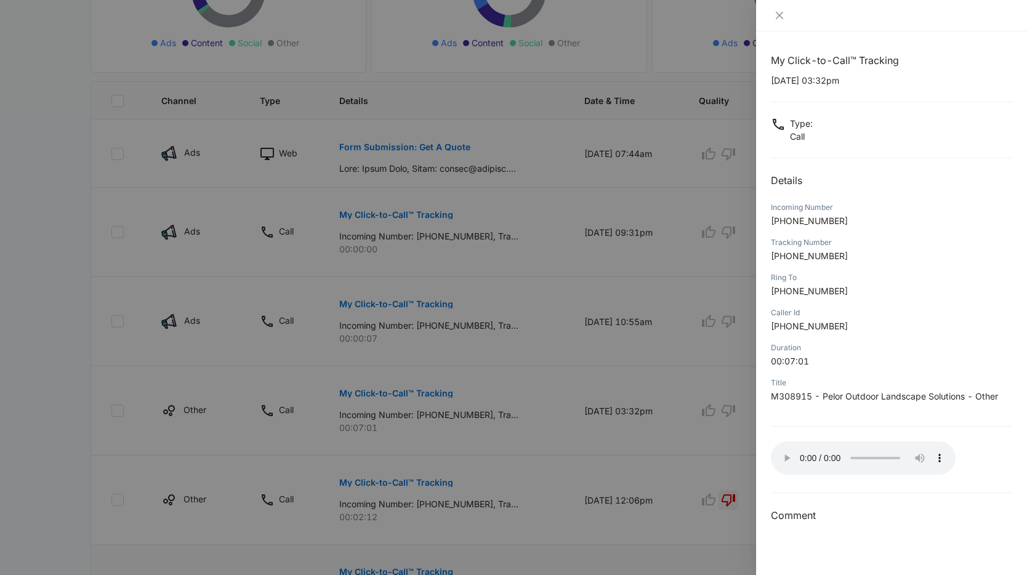
scroll to position [250, 0]
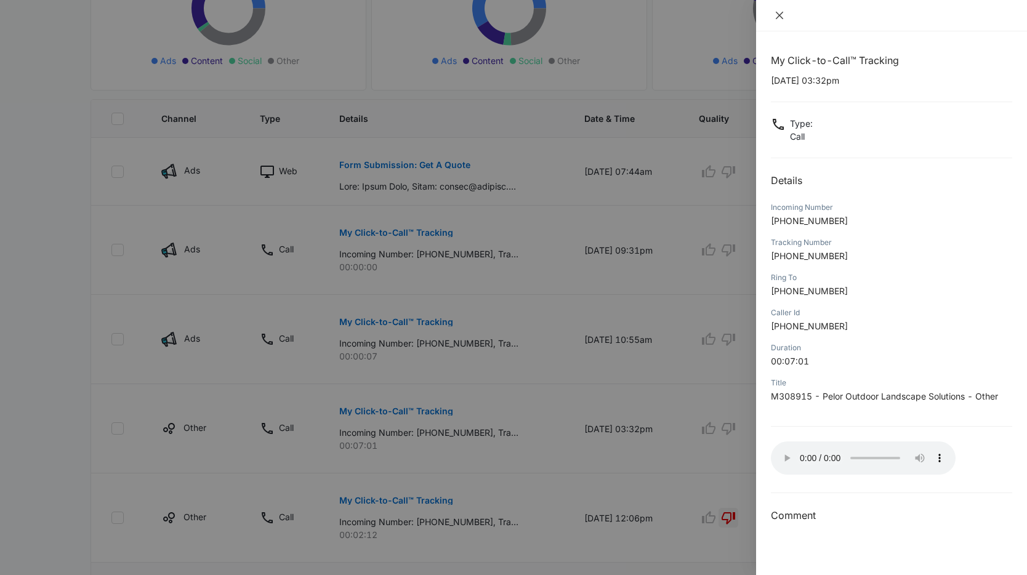
click at [780, 15] on icon "close" at bounding box center [779, 15] width 7 height 7
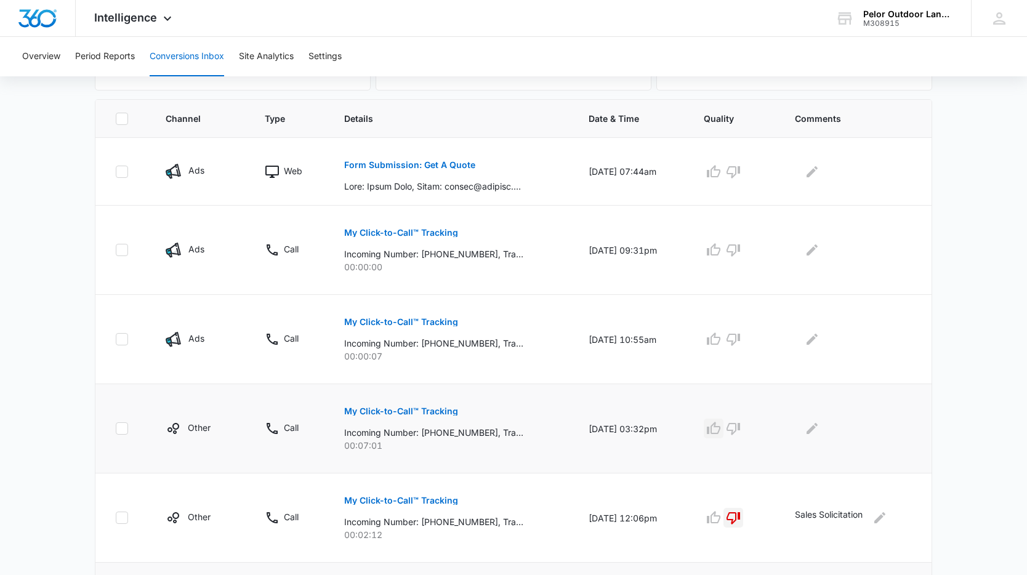
click at [717, 434] on icon "button" at bounding box center [713, 428] width 15 height 15
click at [383, 326] on button "My Click-to-Call™ Tracking" at bounding box center [401, 322] width 114 height 30
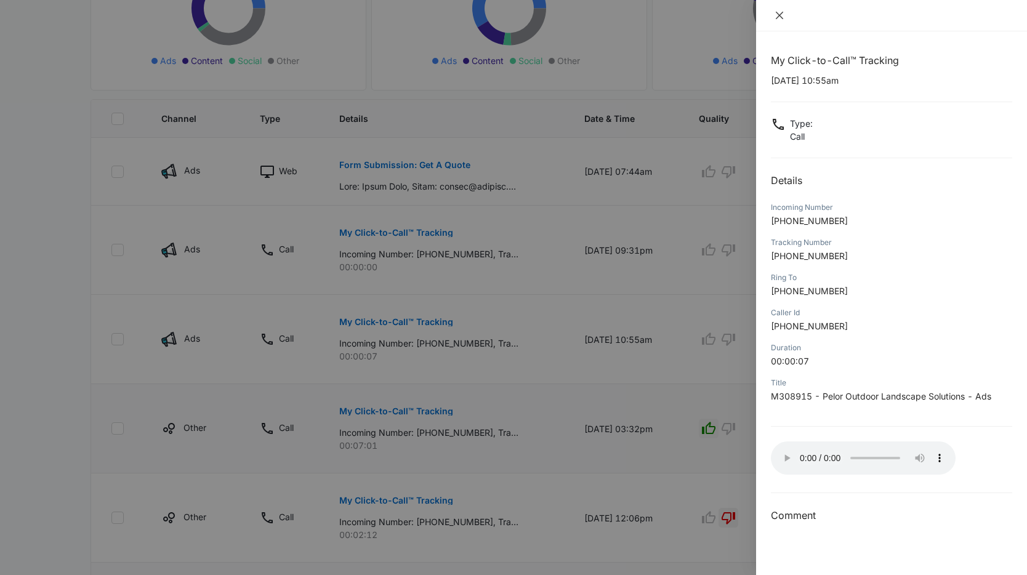
click at [778, 15] on icon "close" at bounding box center [780, 15] width 10 height 10
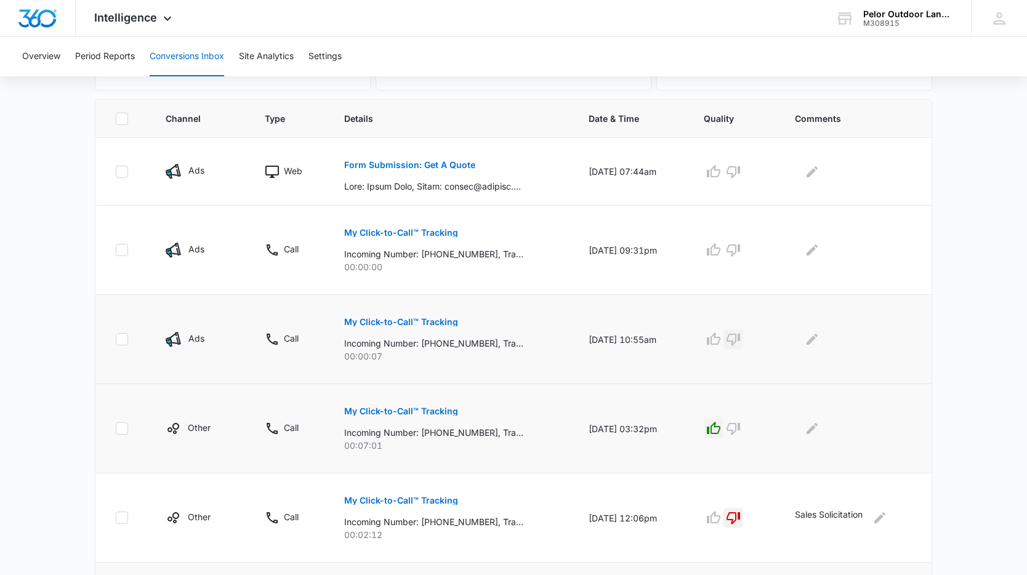
click at [740, 336] on icon "button" at bounding box center [734, 340] width 14 height 12
click at [812, 335] on icon "Edit Comments" at bounding box center [812, 339] width 15 height 15
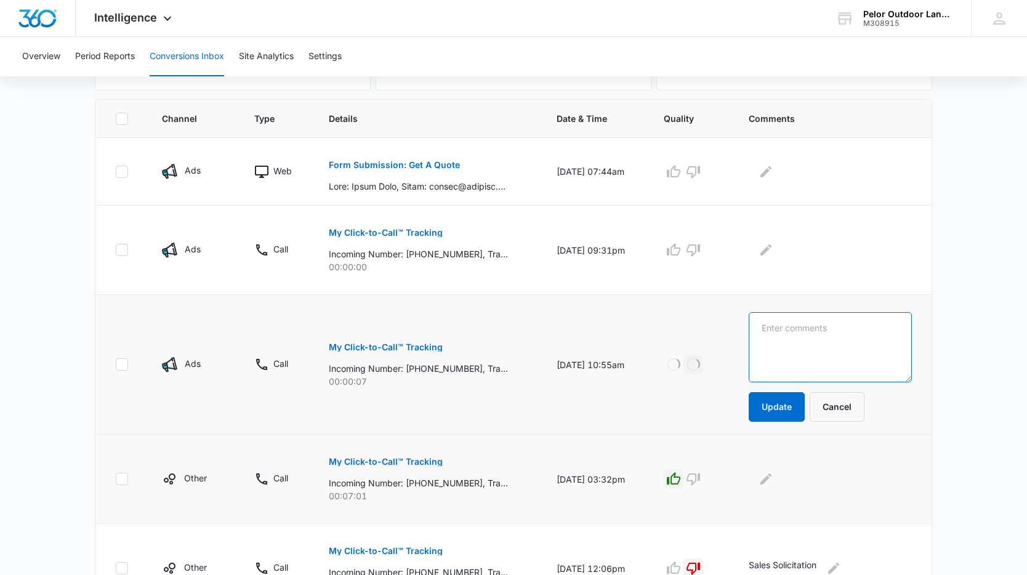
click at [812, 335] on textarea at bounding box center [830, 347] width 163 height 70
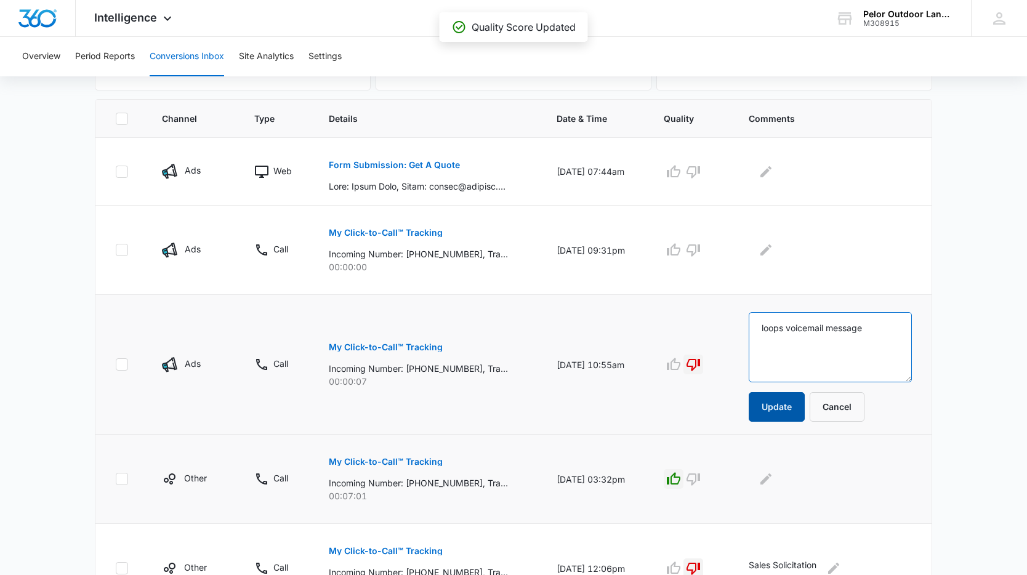
type textarea "loops voicemail message"
click at [798, 397] on button "Update" at bounding box center [777, 407] width 56 height 30
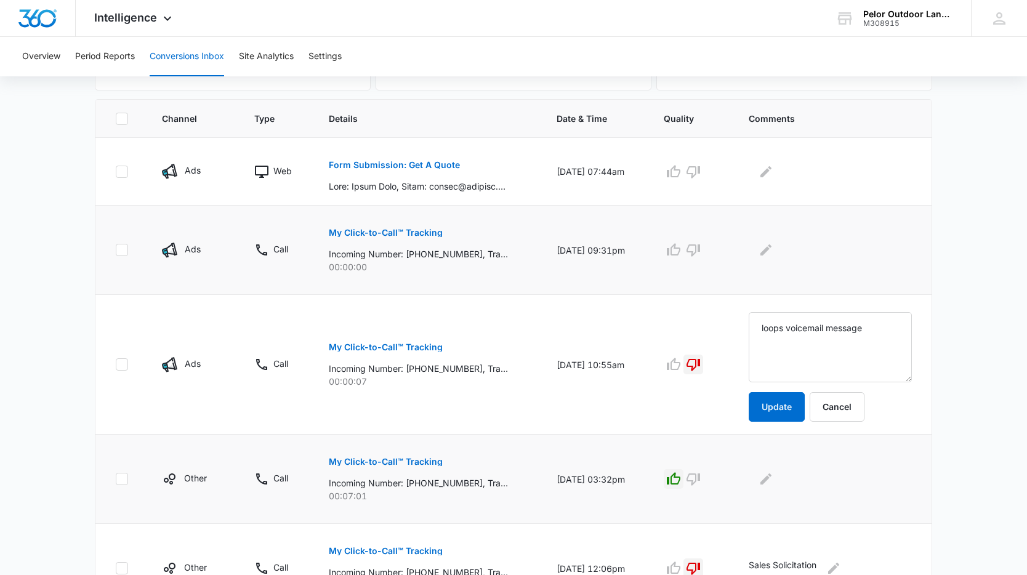
click at [424, 236] on p "My Click-to-Call™ Tracking" at bounding box center [386, 232] width 114 height 9
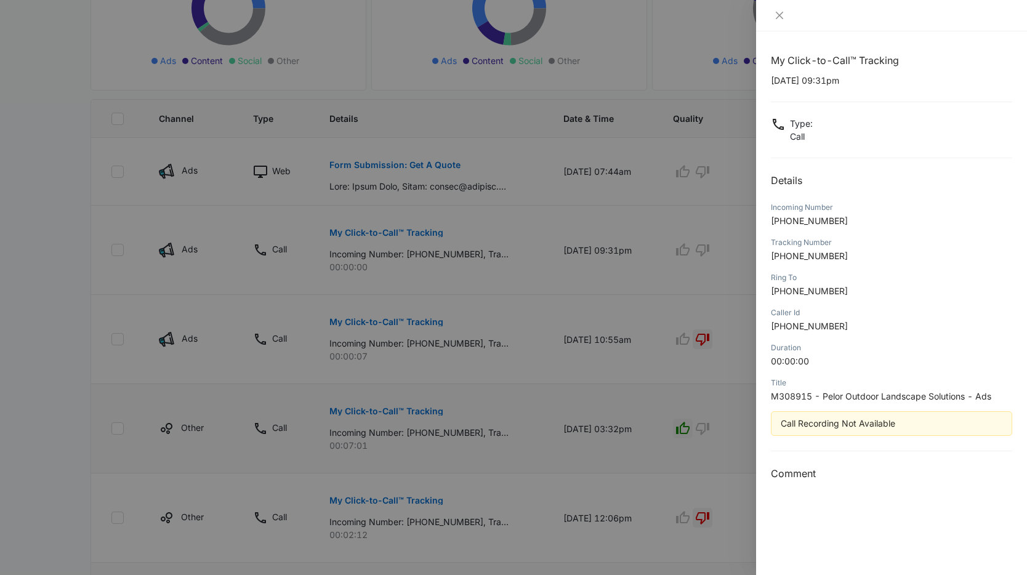
click at [658, 90] on div at bounding box center [513, 287] width 1027 height 575
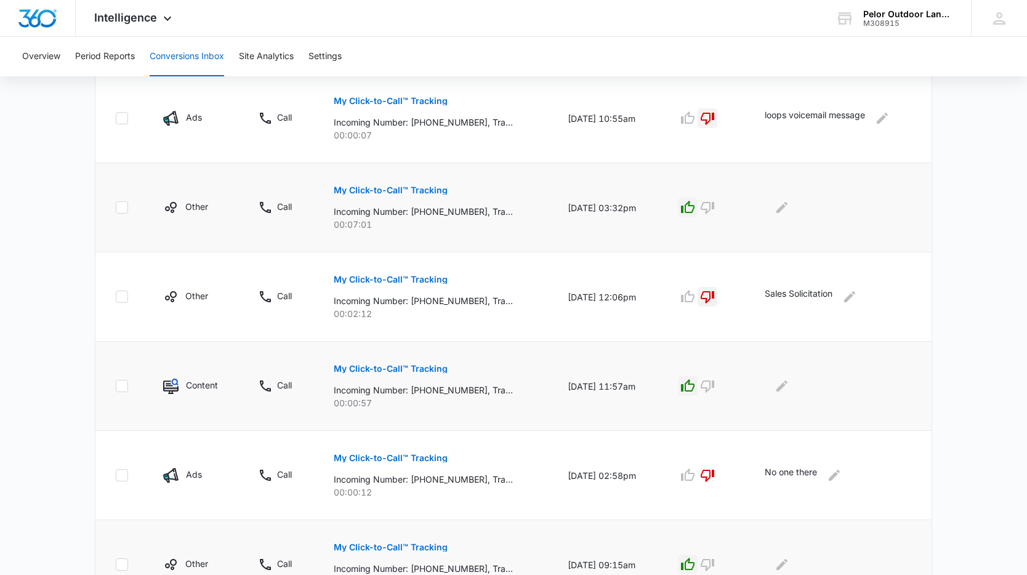
scroll to position [722, 0]
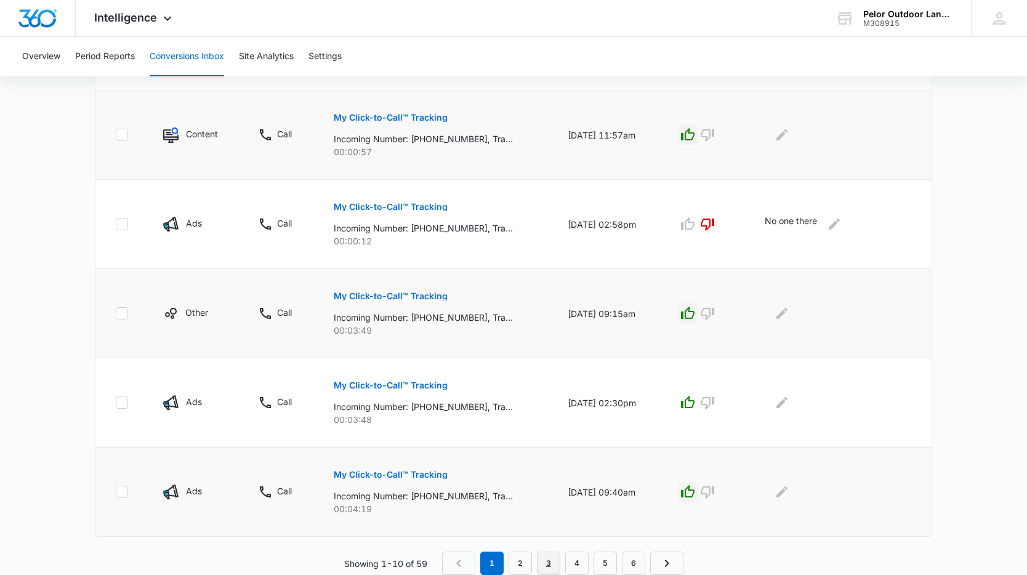
click at [542, 567] on link "3" at bounding box center [548, 563] width 23 height 23
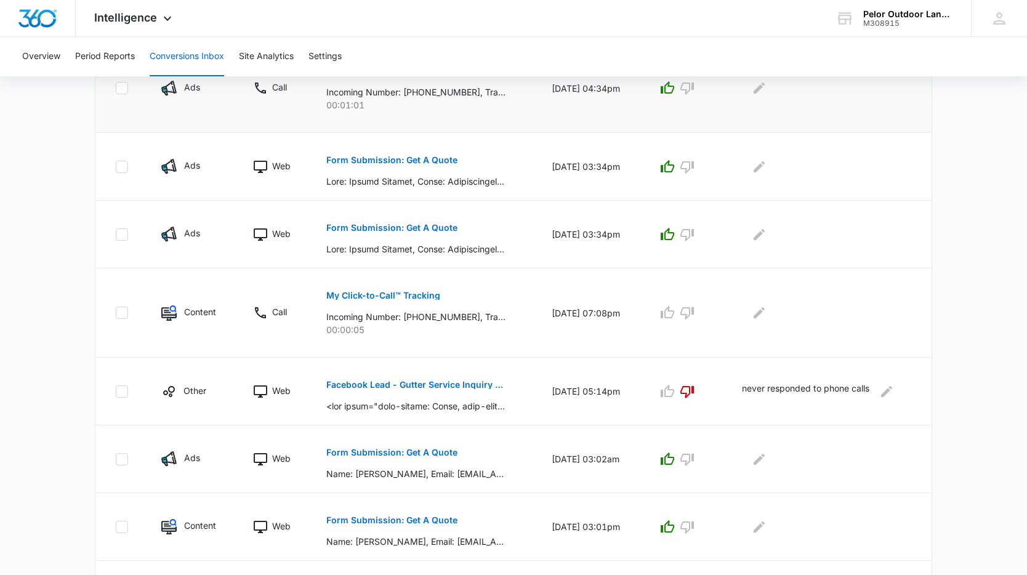
scroll to position [593, 0]
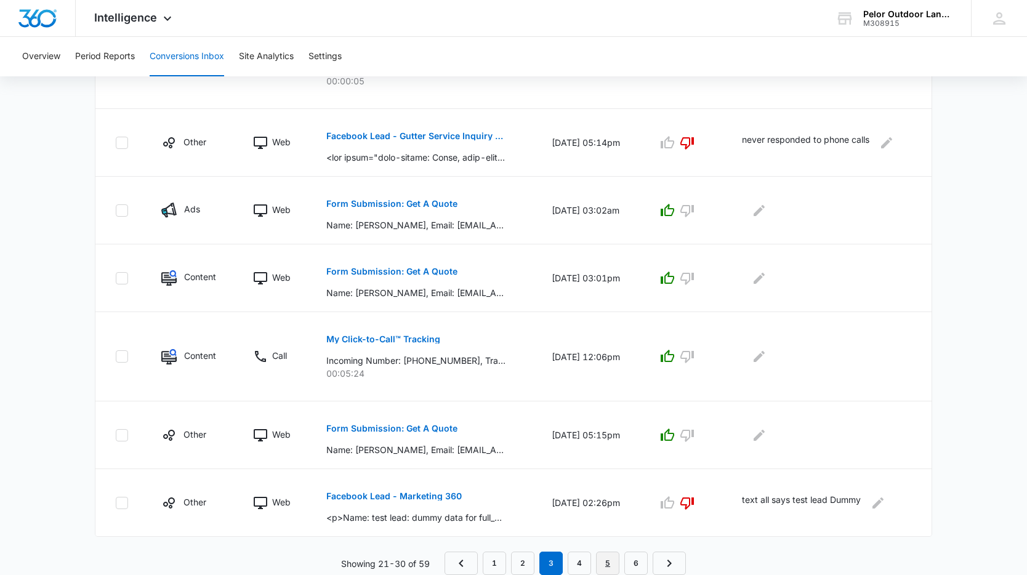
click at [599, 561] on link "5" at bounding box center [607, 563] width 23 height 23
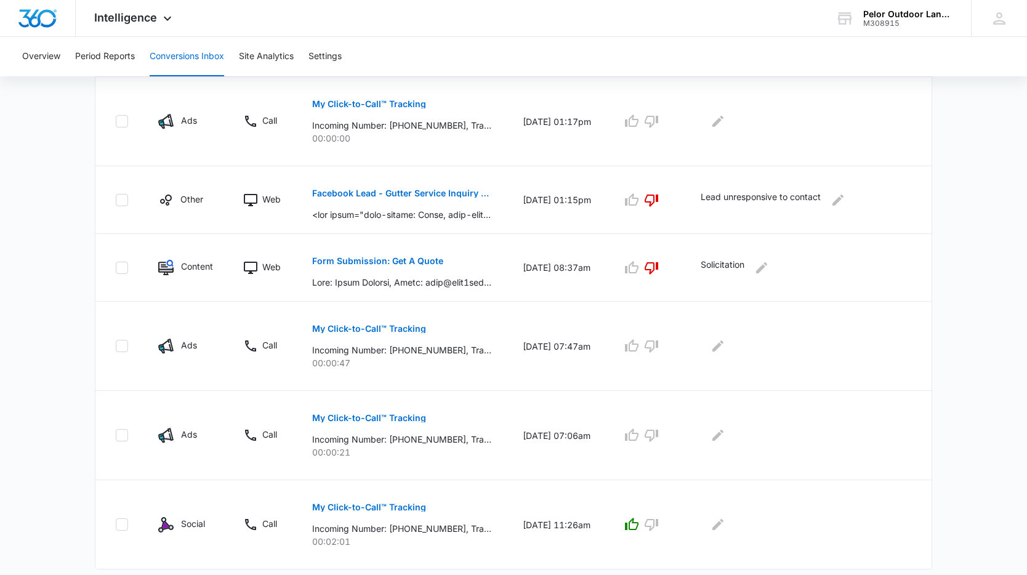
scroll to position [636, 0]
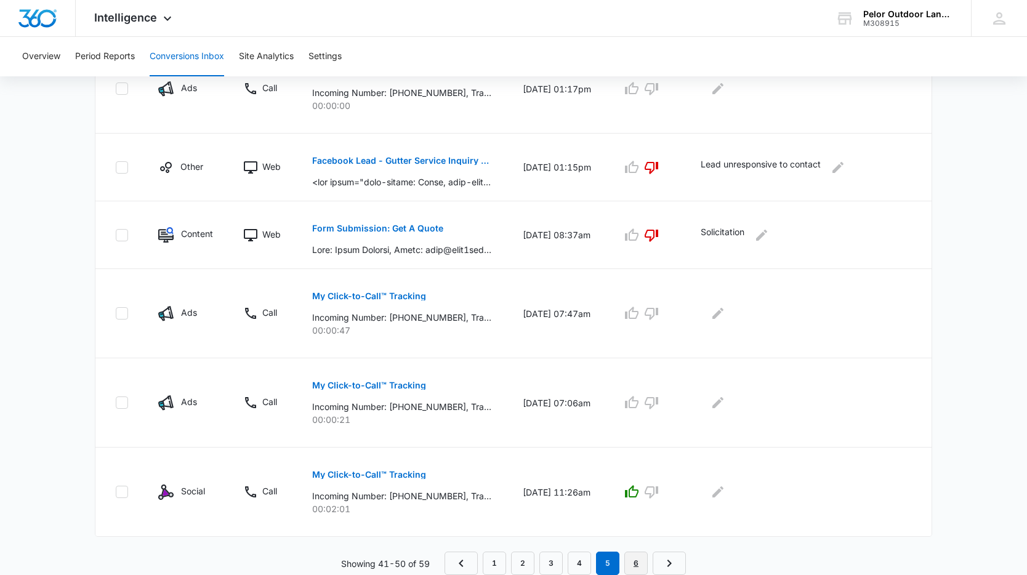
click at [642, 555] on link "6" at bounding box center [635, 563] width 23 height 23
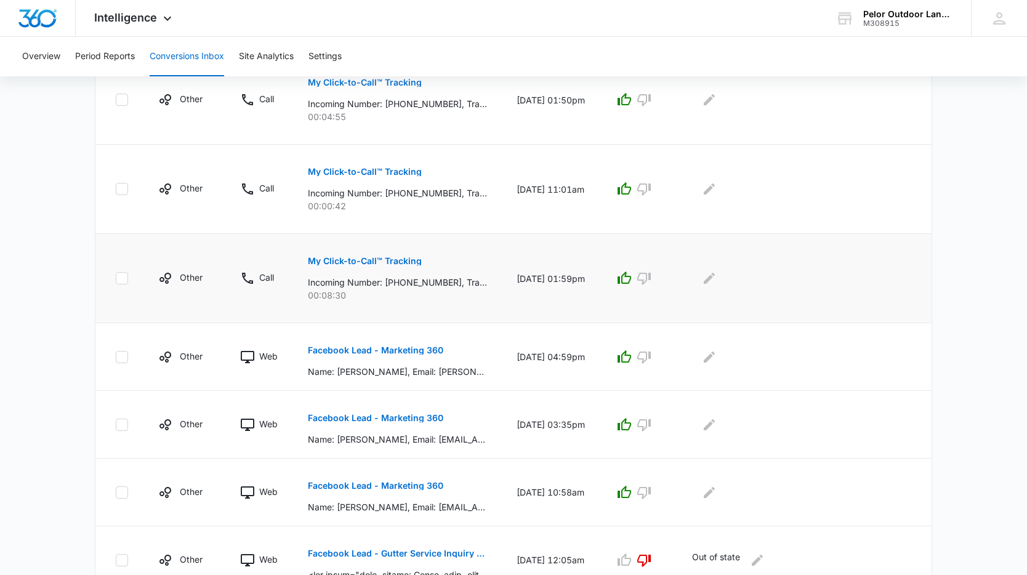
scroll to position [503, 0]
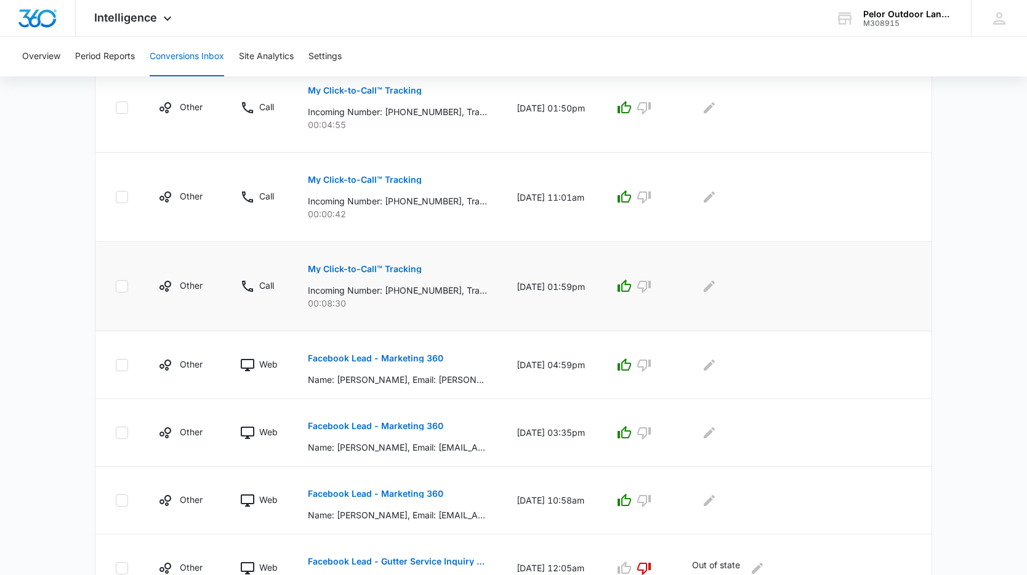
click at [366, 270] on p "My Click-to-Call™ Tracking" at bounding box center [365, 269] width 114 height 9
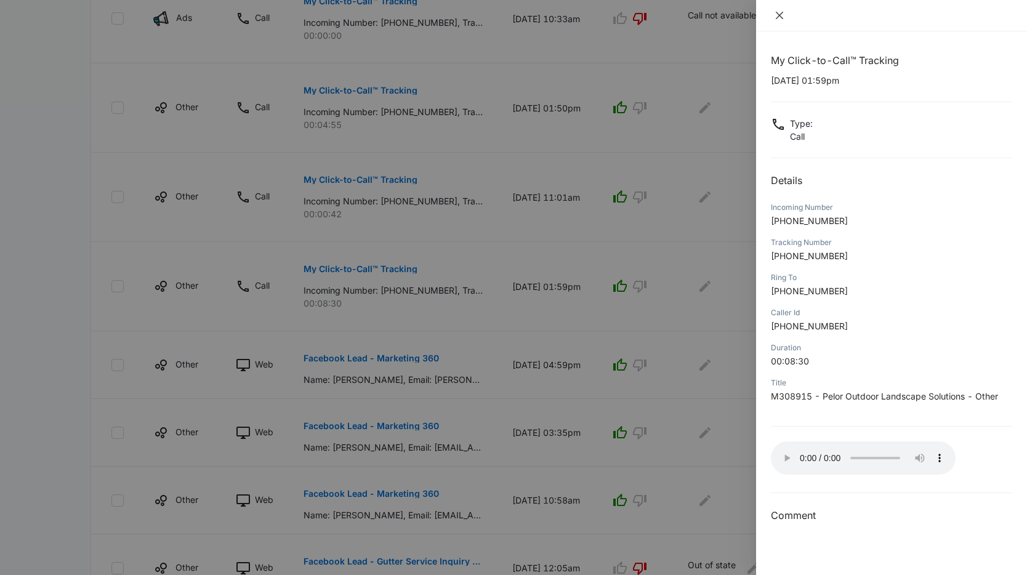
click at [779, 15] on icon "close" at bounding box center [779, 15] width 7 height 7
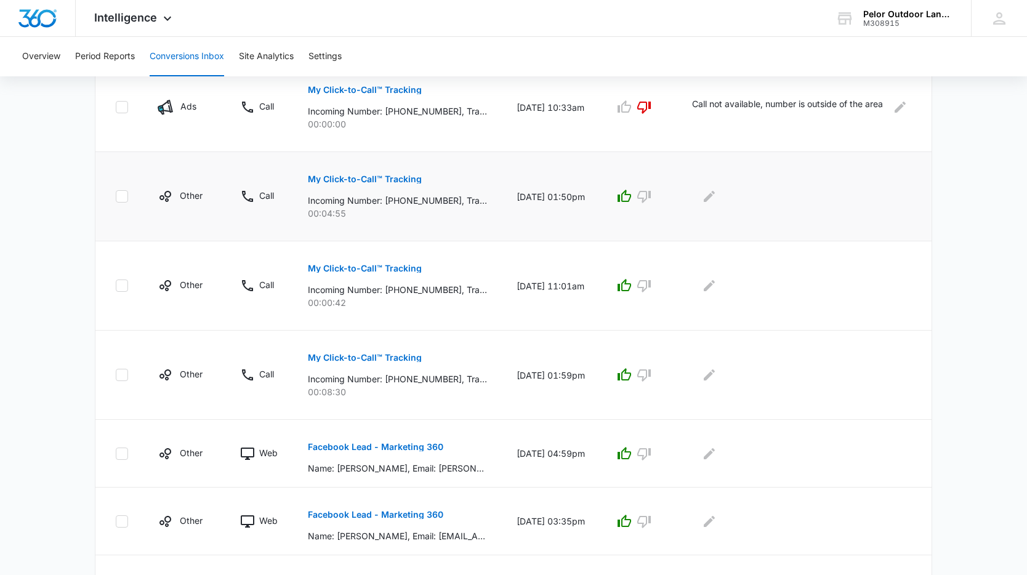
scroll to position [412, 0]
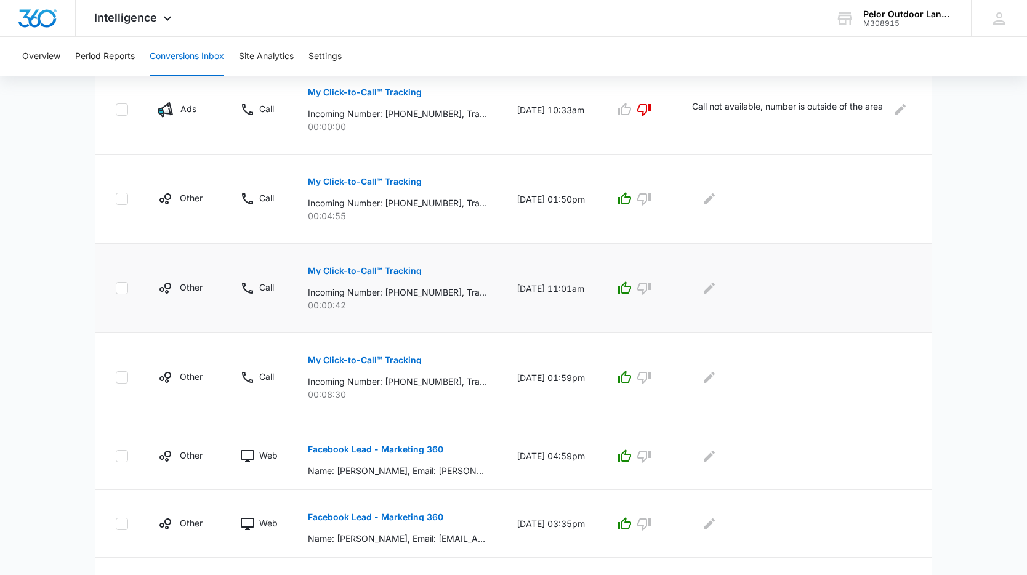
click at [383, 269] on p "My Click-to-Call™ Tracking" at bounding box center [365, 271] width 114 height 9
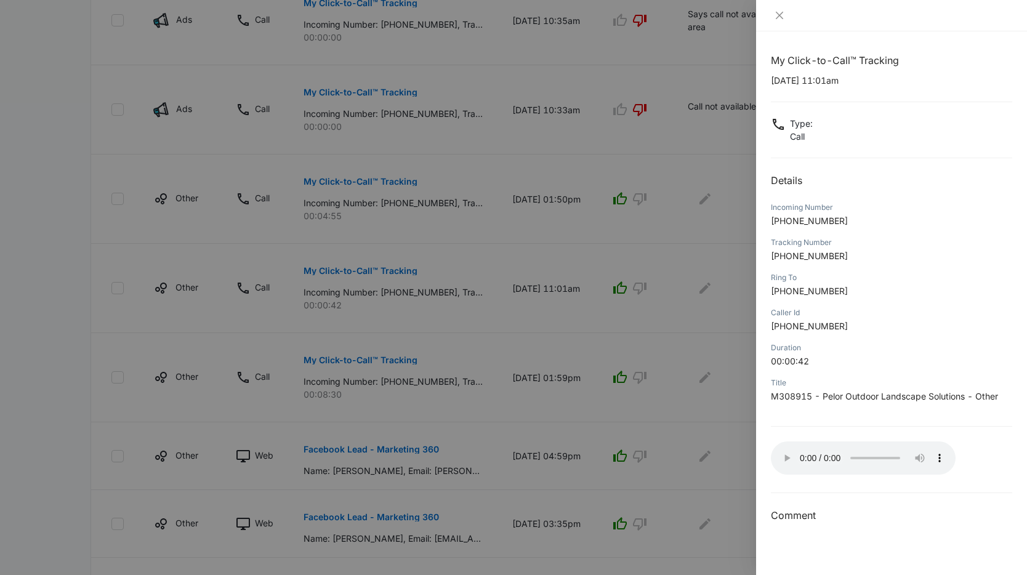
click at [578, 215] on div at bounding box center [513, 287] width 1027 height 575
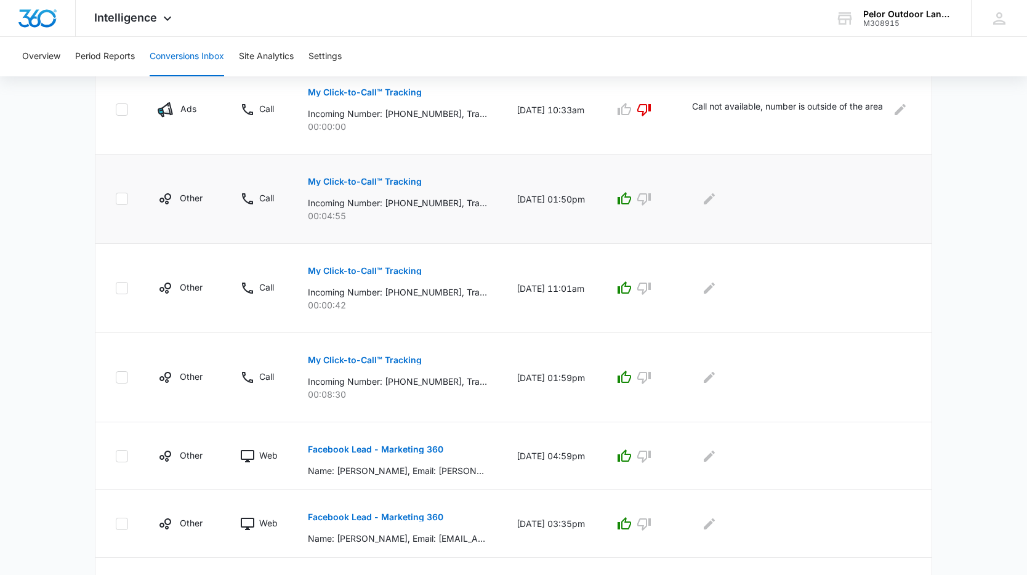
click at [365, 179] on p "My Click-to-Call™ Tracking" at bounding box center [365, 181] width 114 height 9
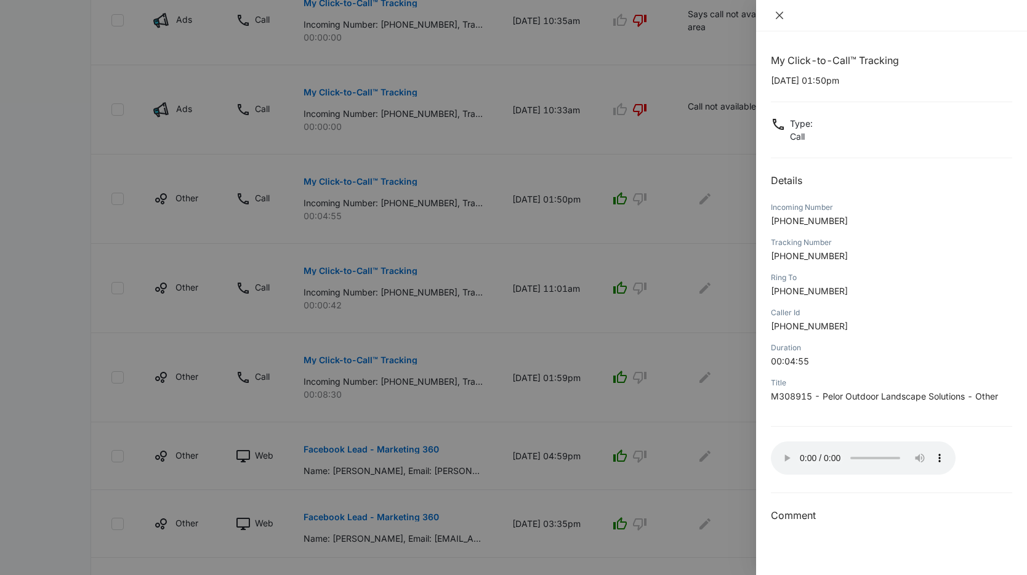
click at [780, 15] on icon "close" at bounding box center [779, 15] width 7 height 7
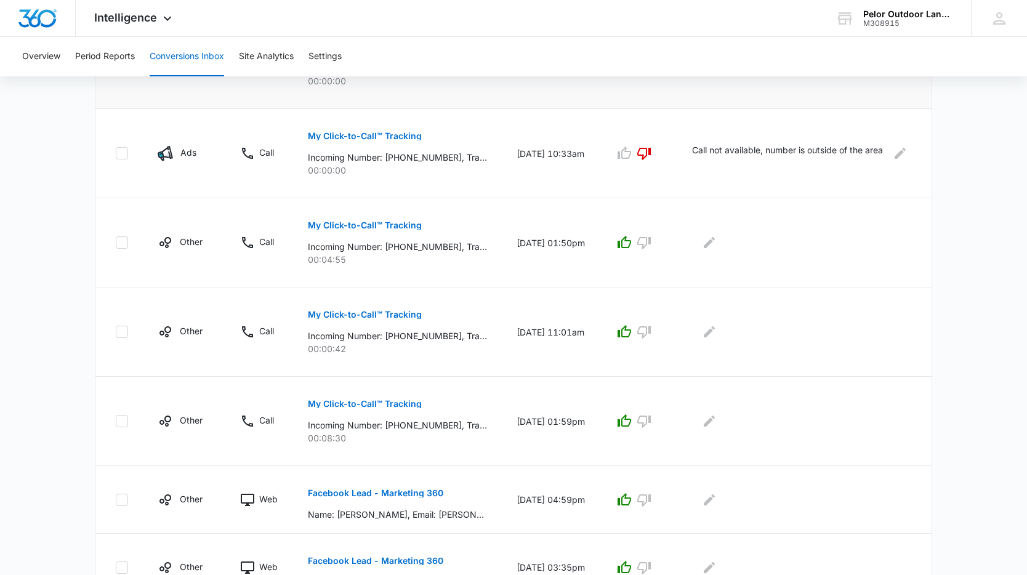
scroll to position [568, 0]
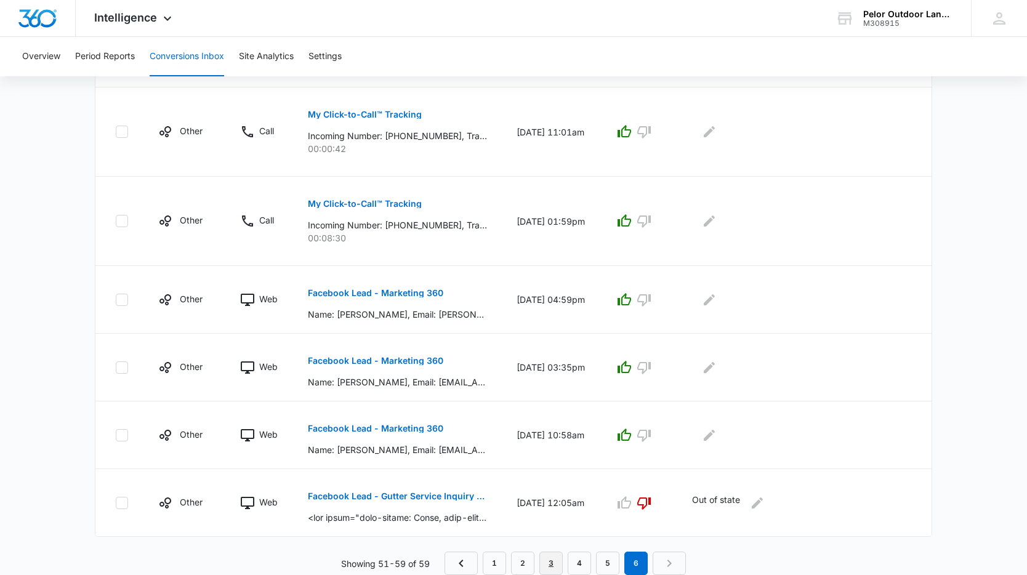
click at [552, 559] on link "3" at bounding box center [550, 563] width 23 height 23
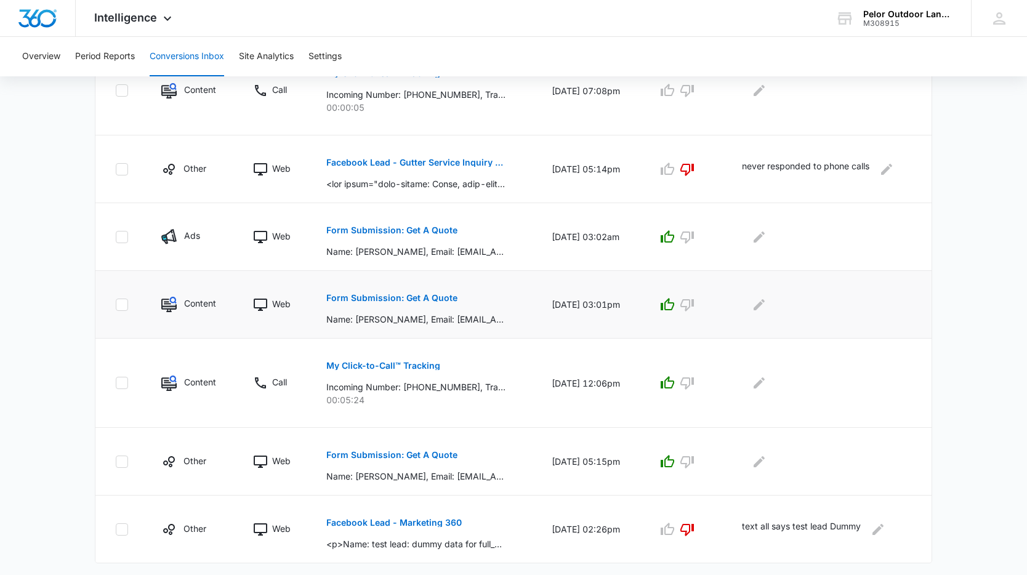
scroll to position [593, 0]
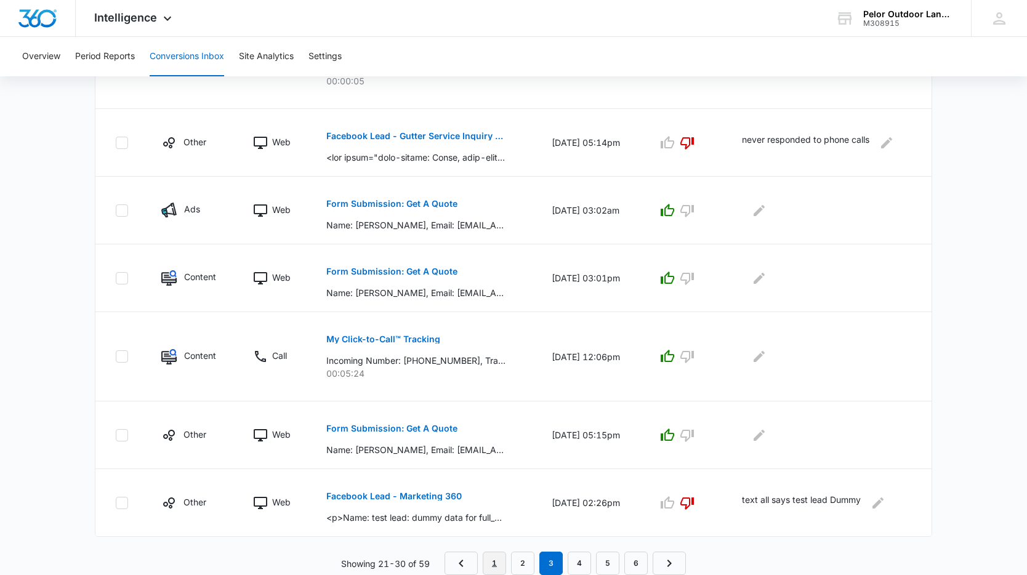
click at [496, 554] on link "1" at bounding box center [494, 563] width 23 height 23
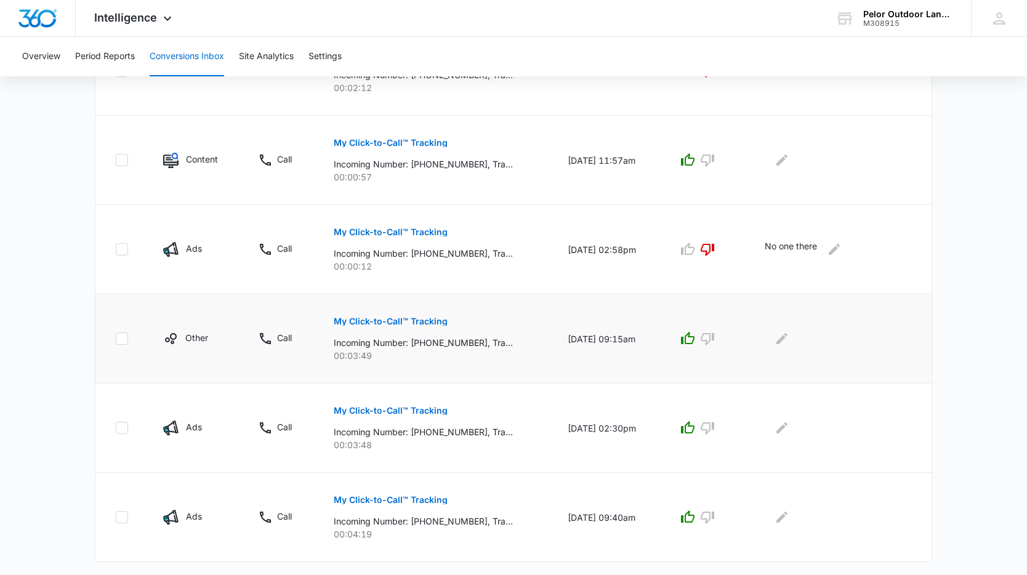
scroll to position [697, 0]
click at [399, 328] on button "My Click-to-Call™ Tracking" at bounding box center [391, 322] width 114 height 30
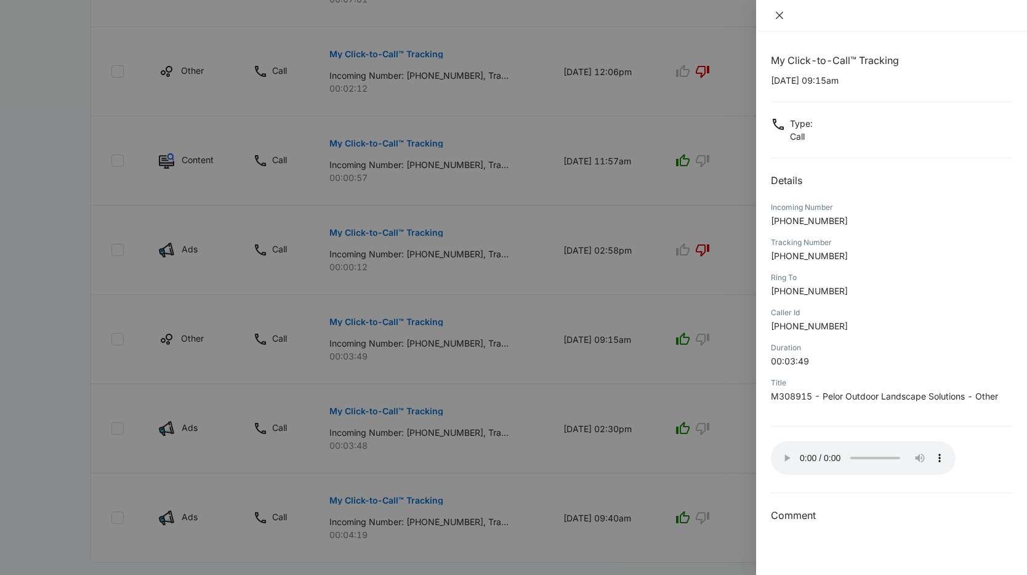
click at [775, 17] on icon "close" at bounding box center [780, 15] width 10 height 10
